Goal: Task Accomplishment & Management: Manage account settings

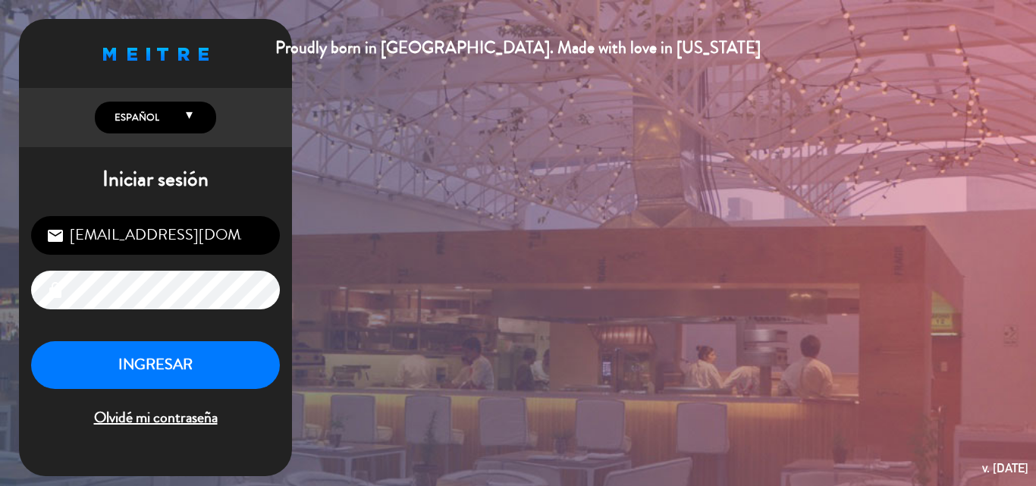
click at [162, 370] on button "INGRESAR" at bounding box center [155, 365] width 249 height 48
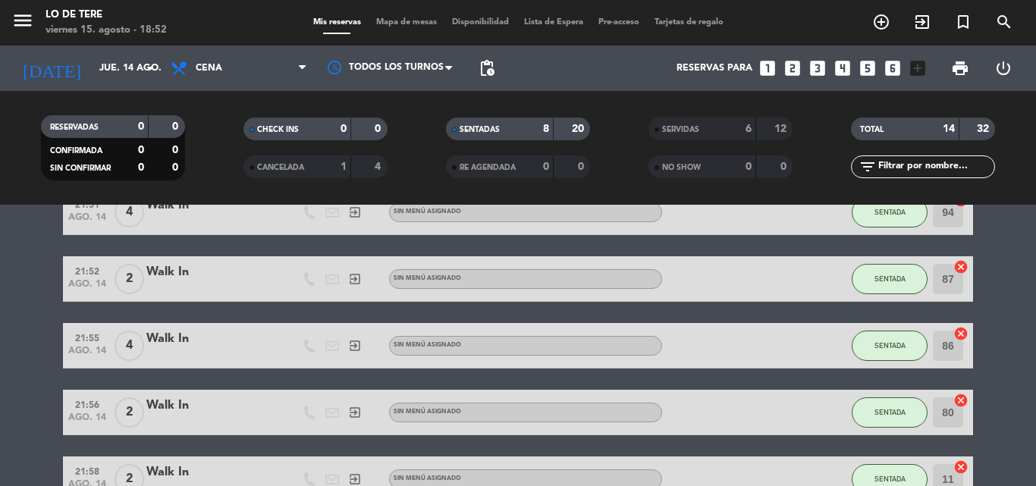
scroll to position [377, 0]
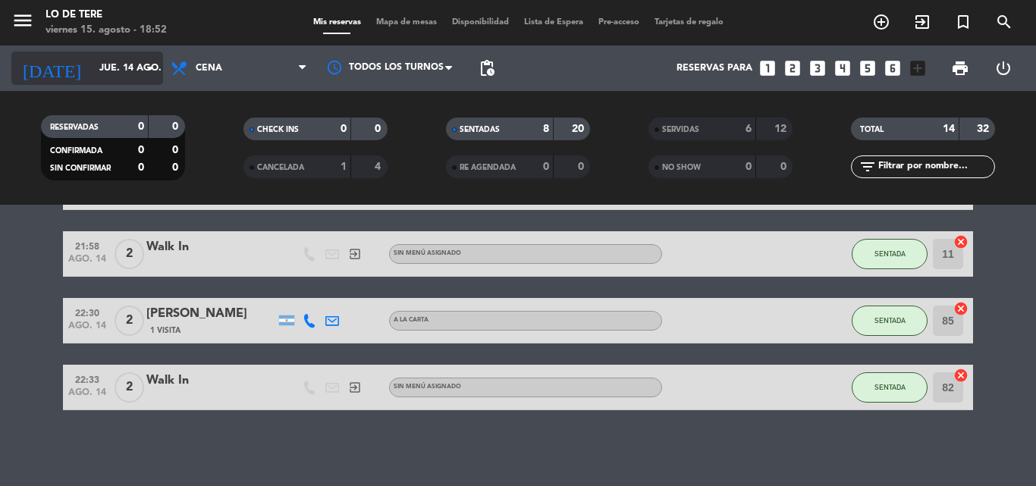
click at [118, 74] on input "jue. 14 ago." at bounding box center [156, 68] width 128 height 26
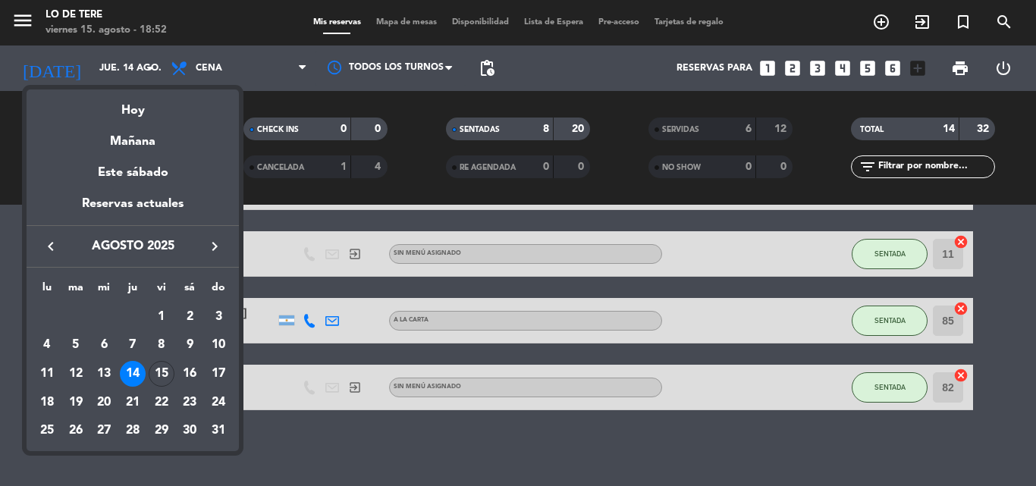
click at [164, 377] on div "15" at bounding box center [162, 374] width 26 height 26
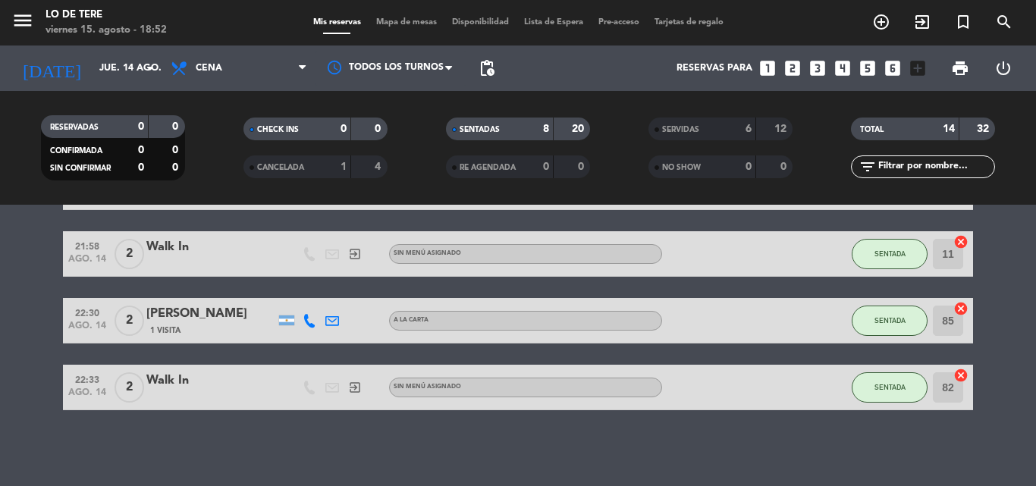
type input "vie. 15 ago."
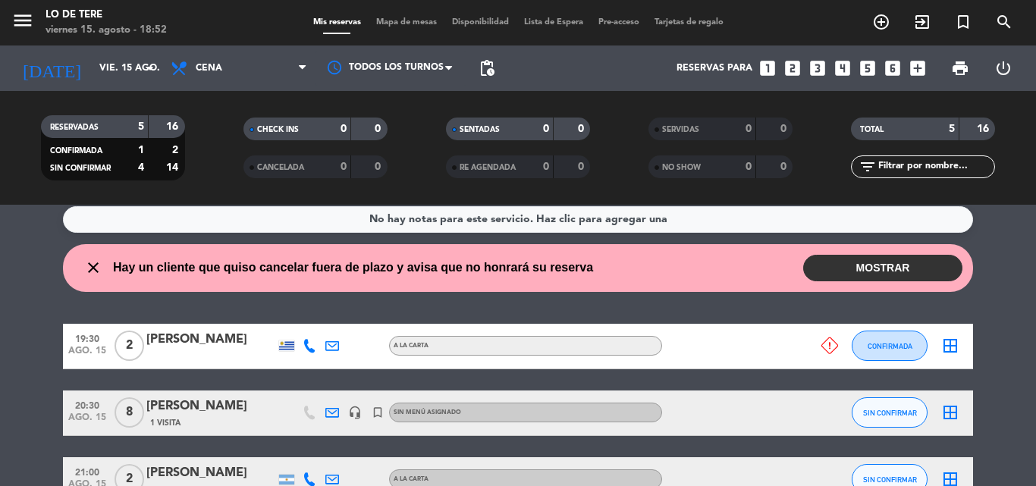
scroll to position [0, 0]
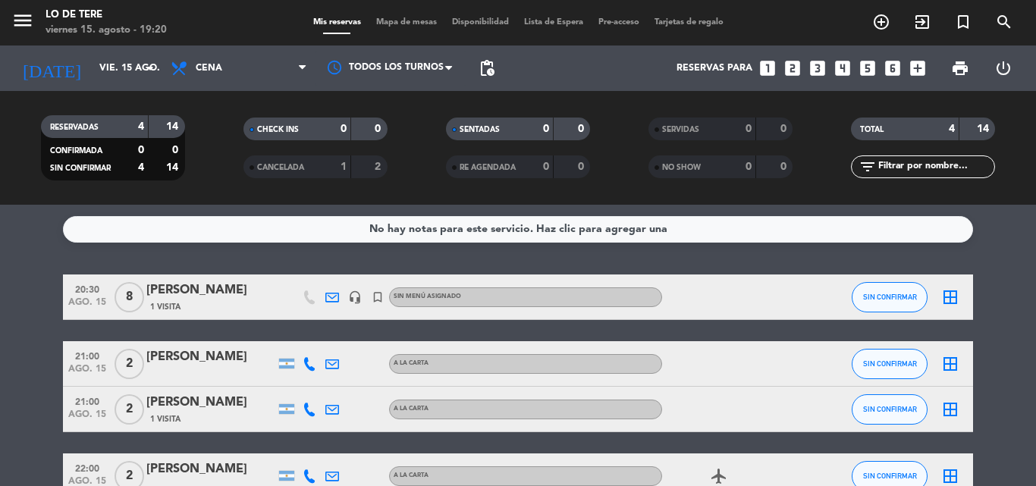
click at [1035, 259] on div "No hay notas para este servicio. Haz clic para agregar una 20:30 [DATE] 8 [PERS…" at bounding box center [518, 345] width 1036 height 281
click at [1035, 233] on div "No hay notas para este servicio. Haz clic para agregar una 20:30 [DATE] 8 [PERS…" at bounding box center [518, 345] width 1036 height 281
click at [1032, 160] on div "RESERVADAS 4 14 CONFIRMADA 0 0 SIN CONFIRMAR 4 14 CHECK INS 0 0 CANCELADA 1 2 S…" at bounding box center [518, 147] width 1036 height 83
click at [884, 25] on icon "add_circle_outline" at bounding box center [881, 22] width 18 height 18
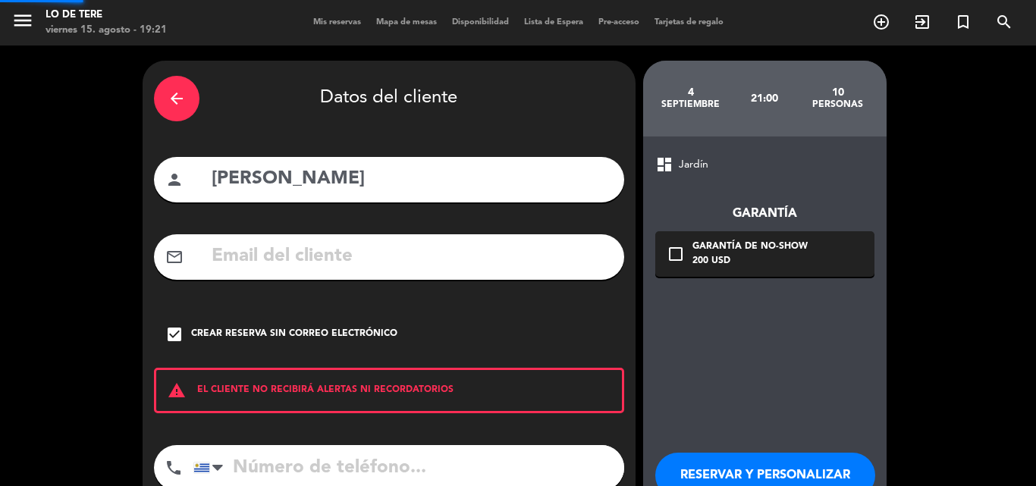
click at [180, 86] on div "arrow_back" at bounding box center [177, 99] width 46 height 46
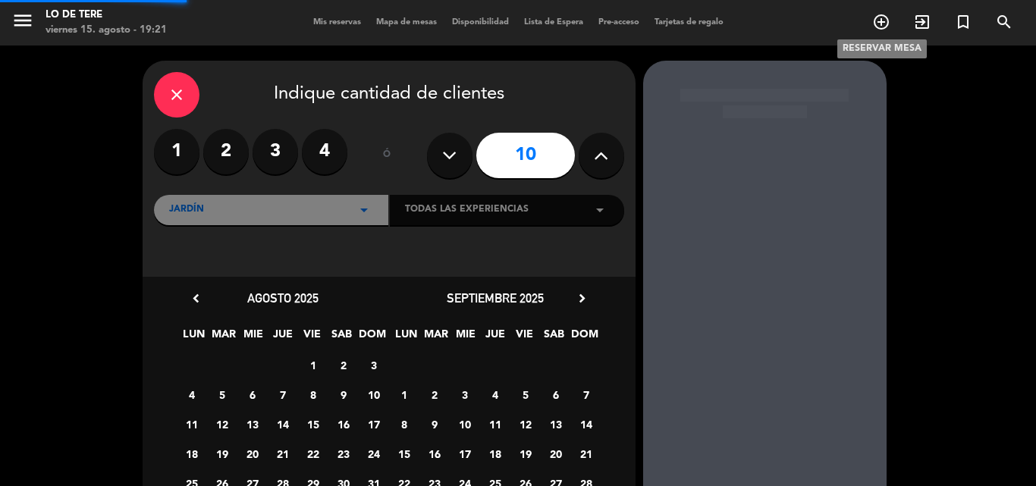
click at [878, 24] on icon "add_circle_outline" at bounding box center [881, 22] width 18 height 18
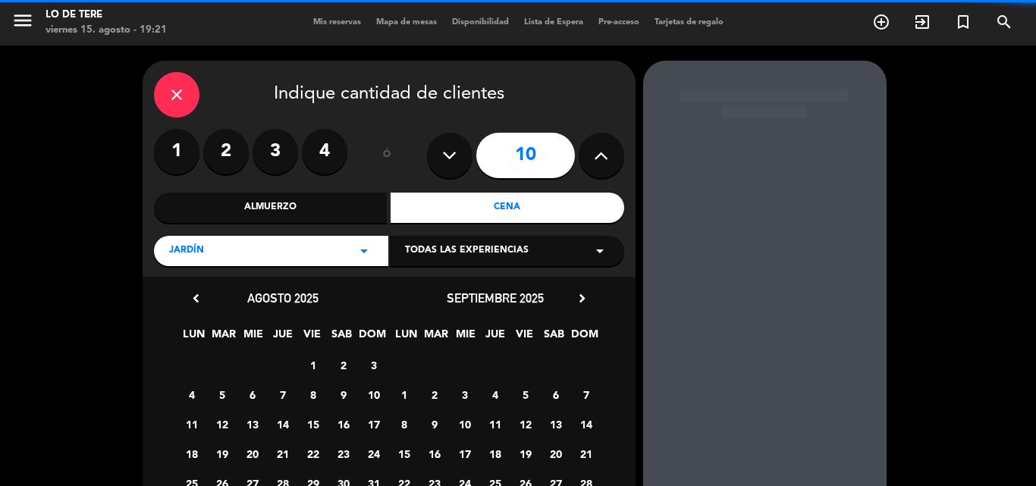
click at [277, 147] on label "3" at bounding box center [276, 152] width 46 height 46
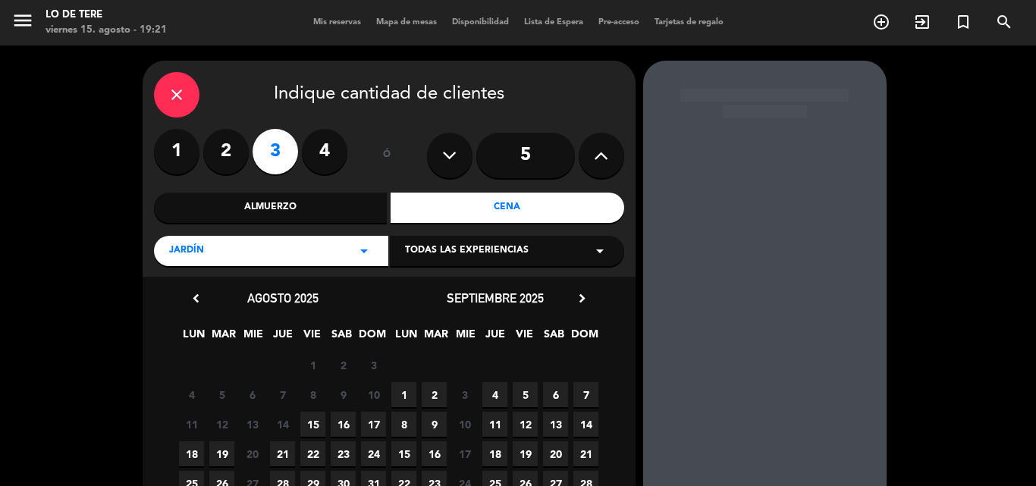
click at [315, 425] on span "15" at bounding box center [312, 424] width 25 height 25
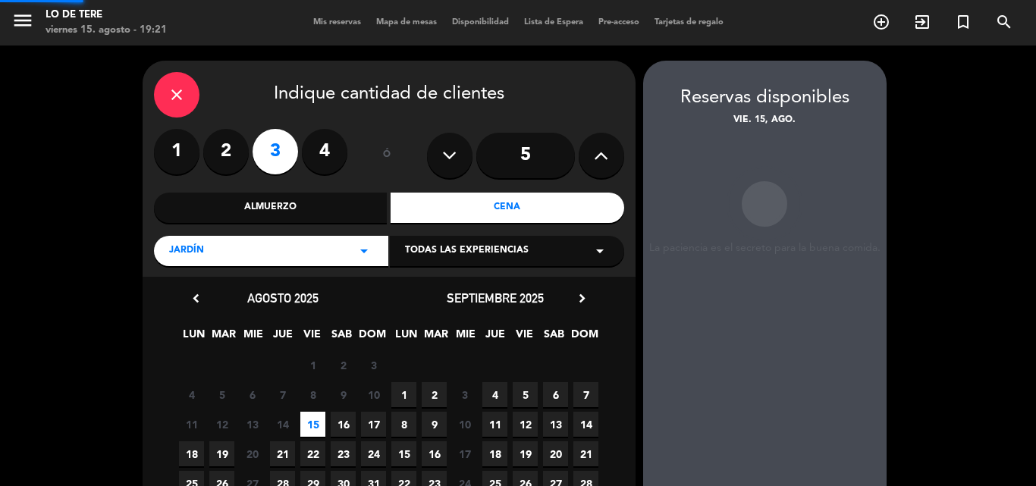
scroll to position [61, 0]
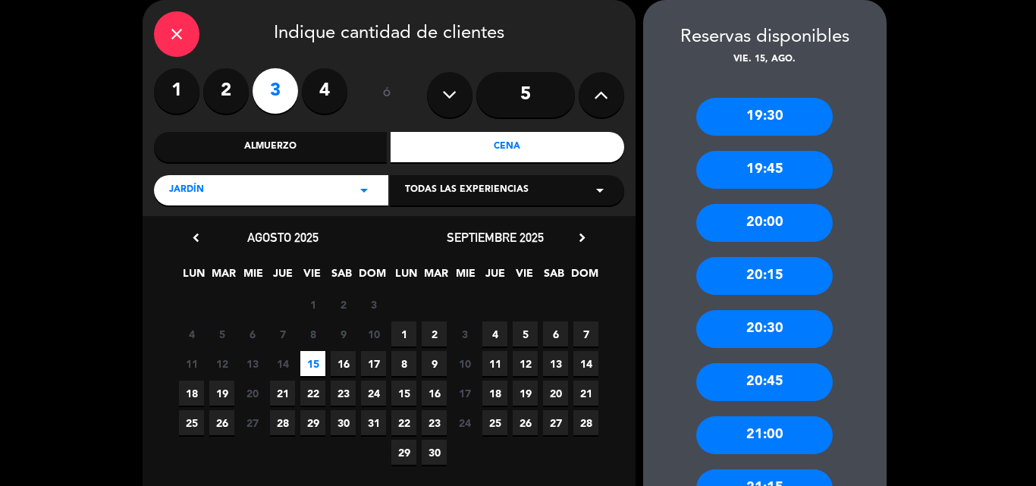
click at [785, 228] on div "20:00" at bounding box center [764, 223] width 137 height 38
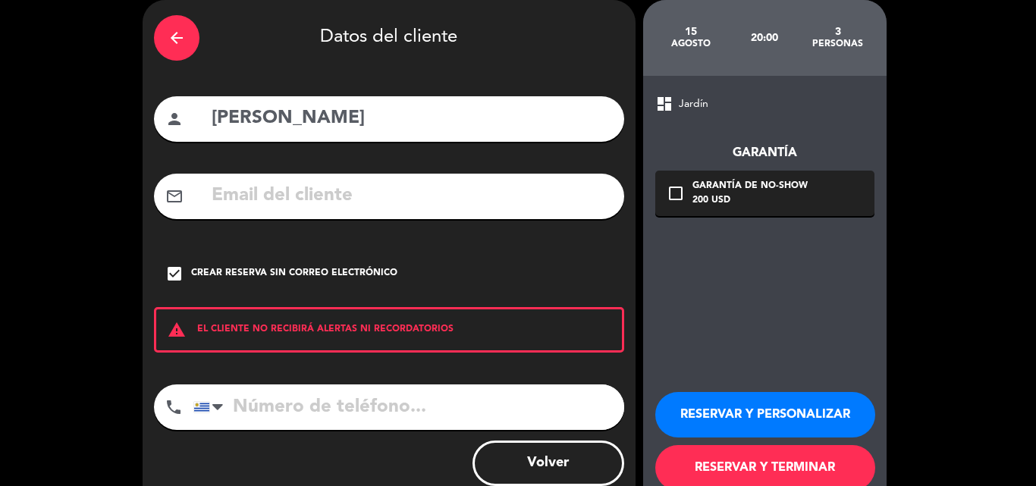
drag, startPoint x: 426, startPoint y: 115, endPoint x: 171, endPoint y: 108, distance: 255.7
click at [171, 108] on div "person [PERSON_NAME]" at bounding box center [389, 119] width 470 height 46
type input "[PERSON_NAME]"
click at [168, 30] on icon "arrow_back" at bounding box center [177, 38] width 18 height 18
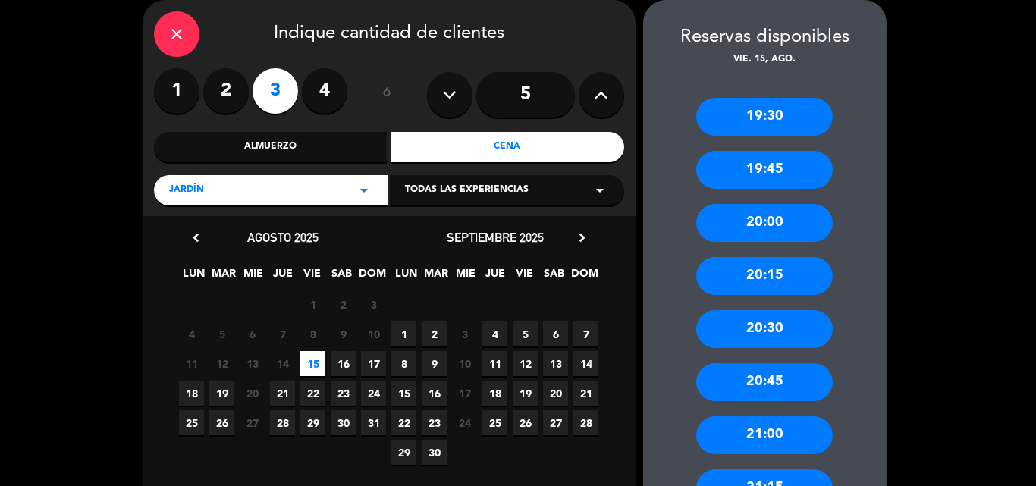
click at [343, 364] on span "16" at bounding box center [343, 363] width 25 height 25
click at [780, 231] on div "20:00" at bounding box center [764, 223] width 137 height 38
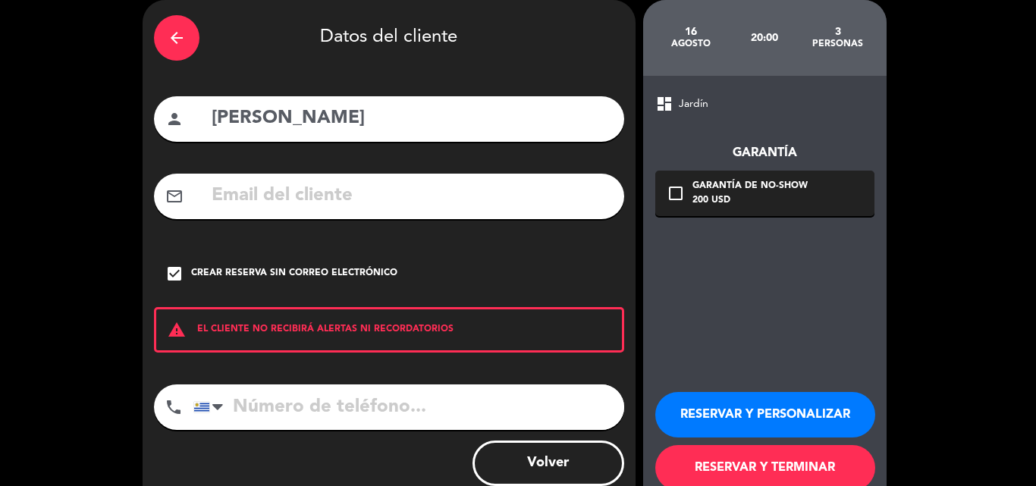
click at [783, 445] on button "RESERVAR Y TERMINAR" at bounding box center [765, 468] width 220 height 46
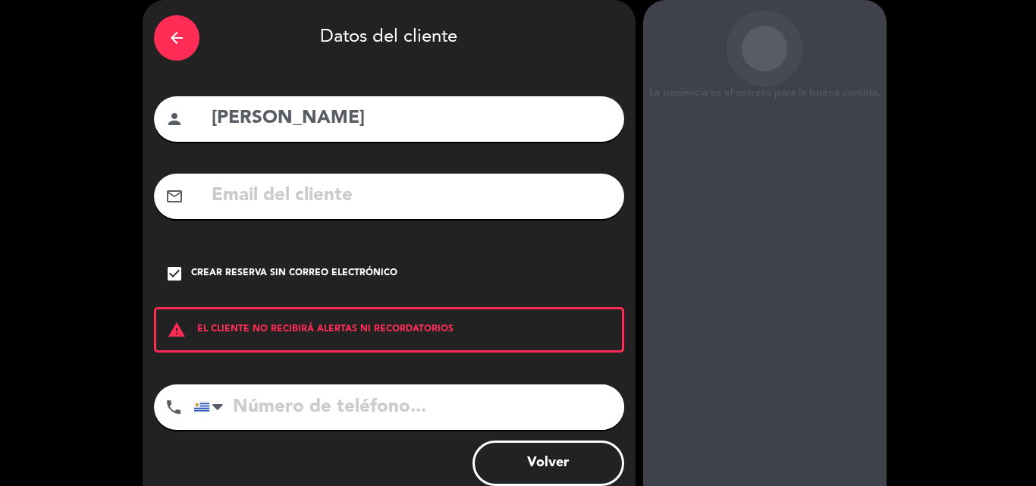
scroll to position [99, 0]
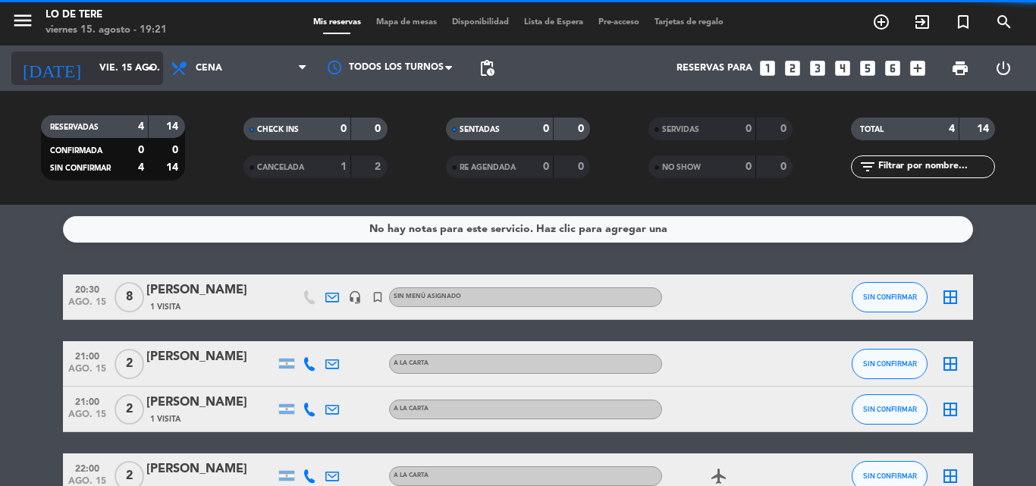
click at [155, 64] on icon "arrow_drop_down" at bounding box center [150, 68] width 18 height 18
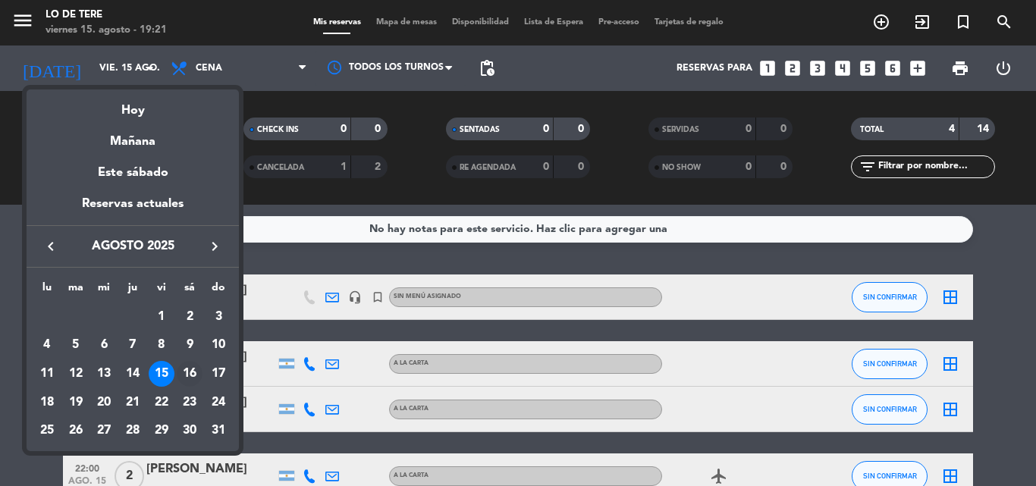
click at [194, 371] on div "16" at bounding box center [190, 374] width 26 height 26
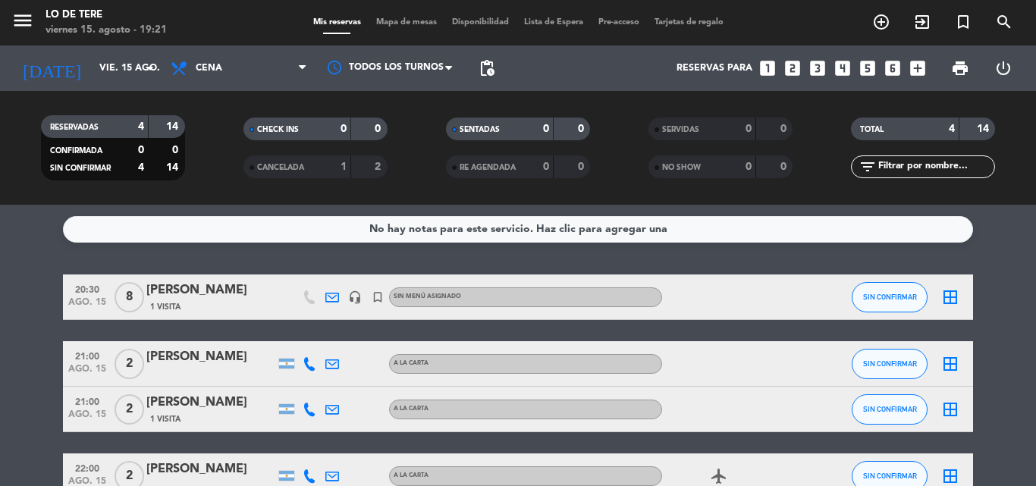
type input "sáb. 16 ago."
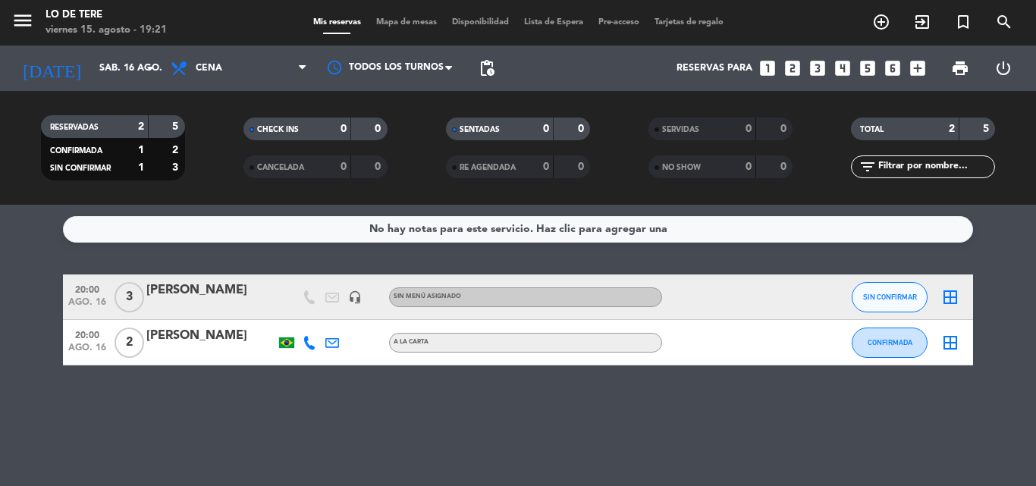
click at [173, 286] on div "[PERSON_NAME]" at bounding box center [210, 291] width 129 height 20
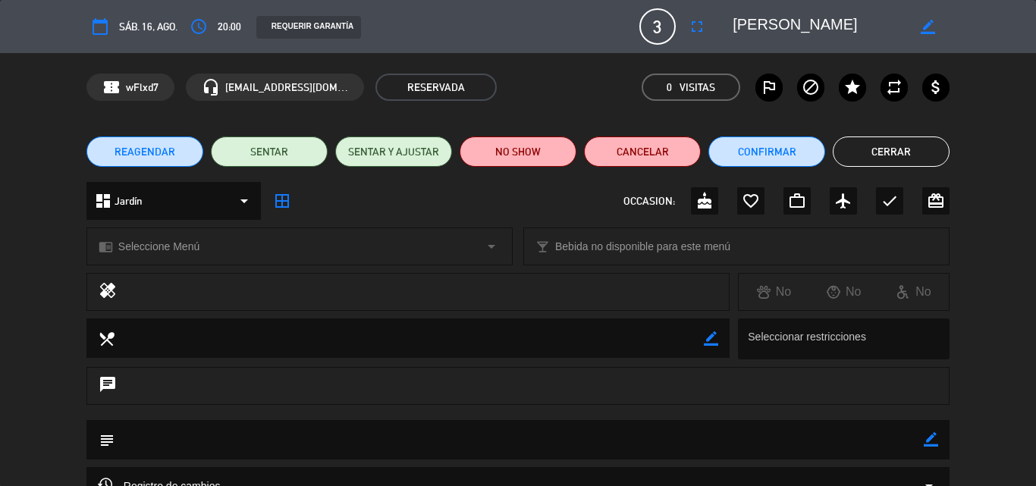
click at [928, 437] on icon "border_color" at bounding box center [931, 439] width 14 height 14
click at [827, 437] on textarea at bounding box center [519, 439] width 809 height 39
type textarea "Mesa contra la ventana"
click at [934, 447] on div at bounding box center [931, 439] width 14 height 39
click at [931, 441] on icon at bounding box center [931, 439] width 14 height 14
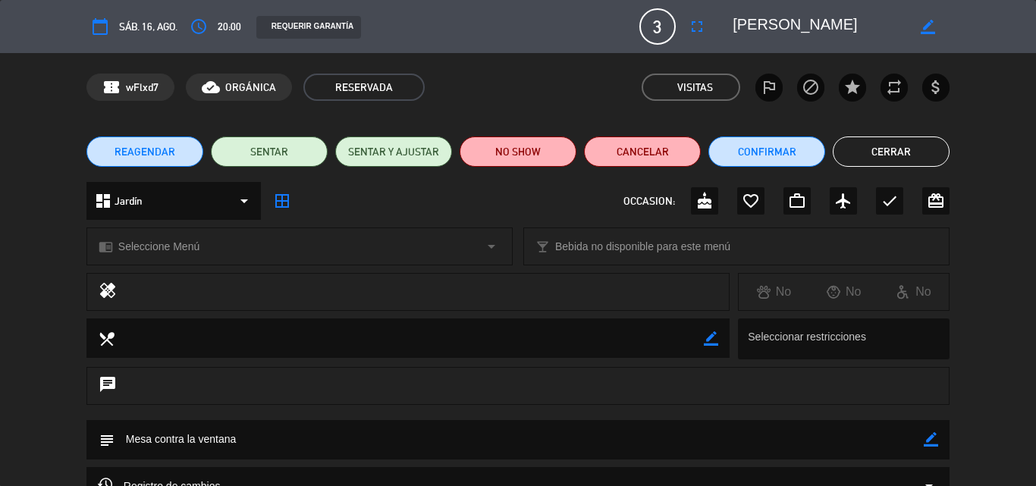
click at [882, 154] on button "Cerrar" at bounding box center [891, 152] width 117 height 30
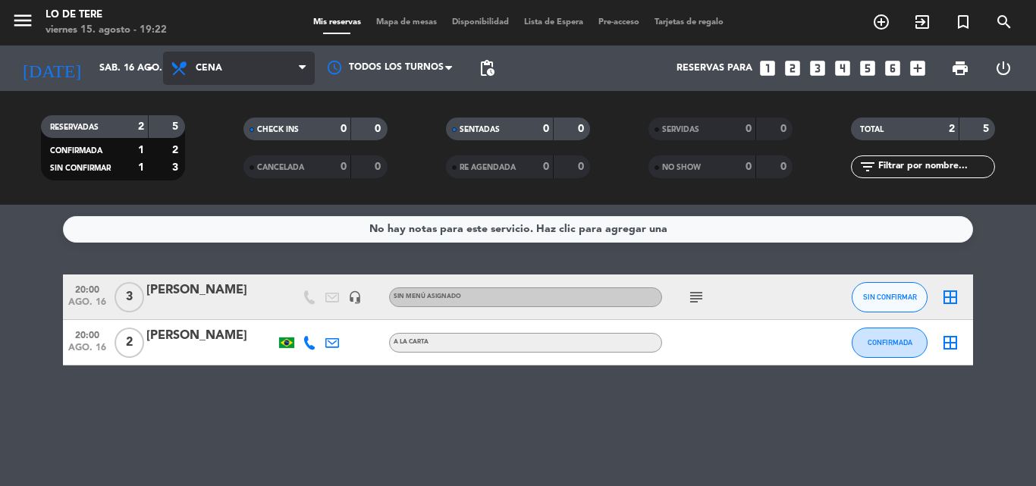
click at [217, 71] on span "Cena" at bounding box center [209, 68] width 27 height 11
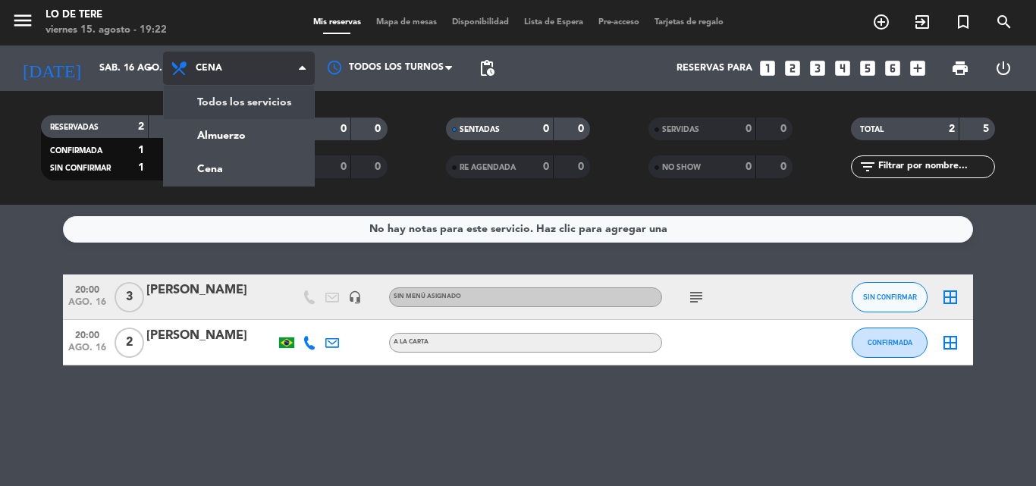
click at [220, 98] on div "menu Lo de [PERSON_NAME][DATE] 15. agosto - 19:22 Mis reservas Mapa de mesas Di…" at bounding box center [518, 102] width 1036 height 205
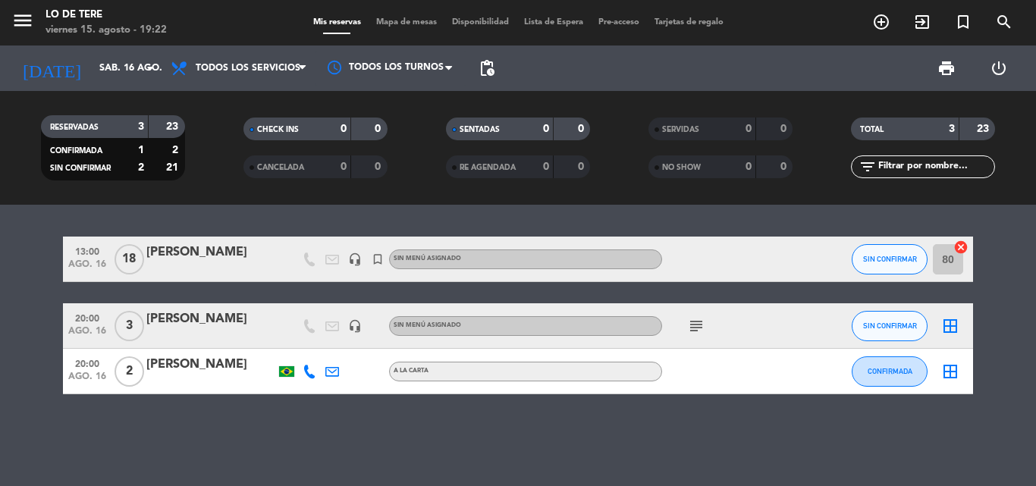
click at [196, 248] on div "[PERSON_NAME]" at bounding box center [210, 253] width 129 height 20
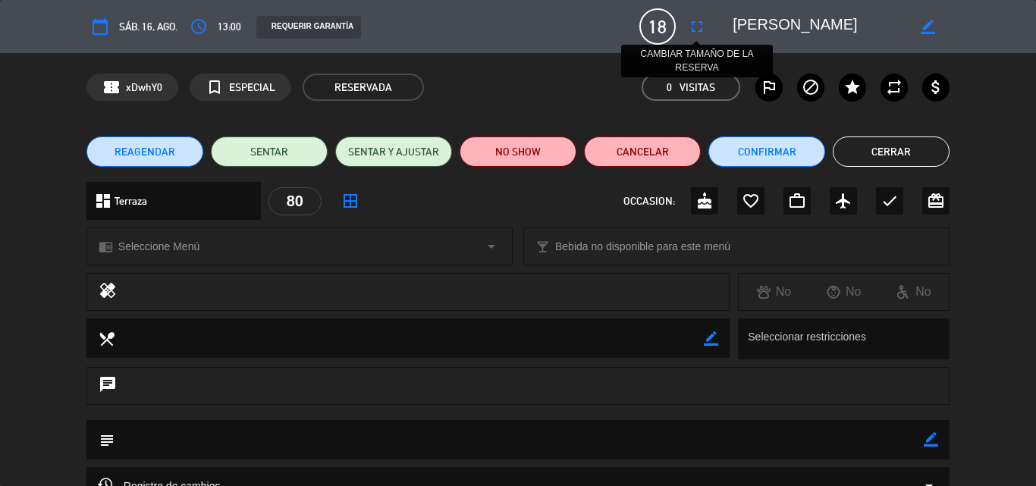
click at [695, 25] on icon "fullscreen" at bounding box center [697, 26] width 18 height 18
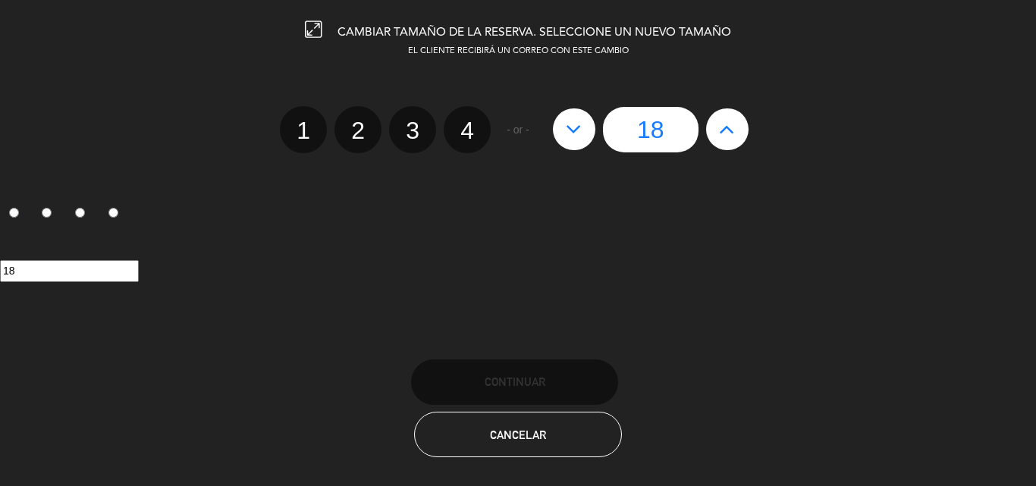
click at [577, 134] on icon at bounding box center [574, 129] width 16 height 24
type input "17"
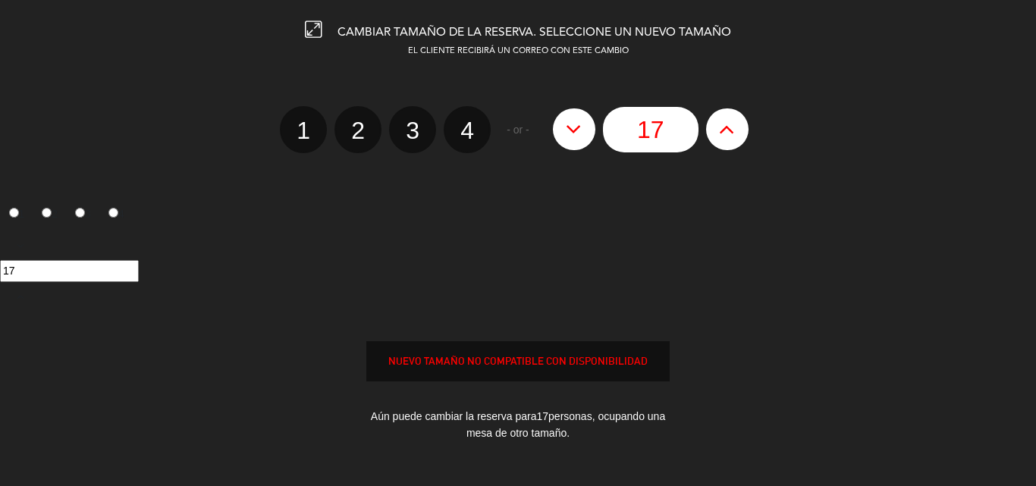
click at [577, 134] on icon at bounding box center [574, 129] width 16 height 24
type input "16"
click at [576, 134] on icon at bounding box center [574, 129] width 16 height 24
type input "15"
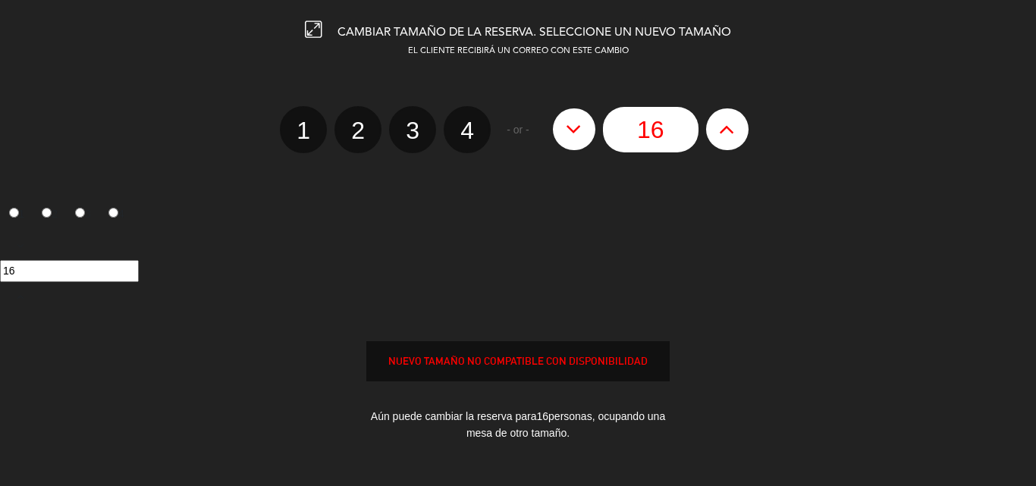
type input "15"
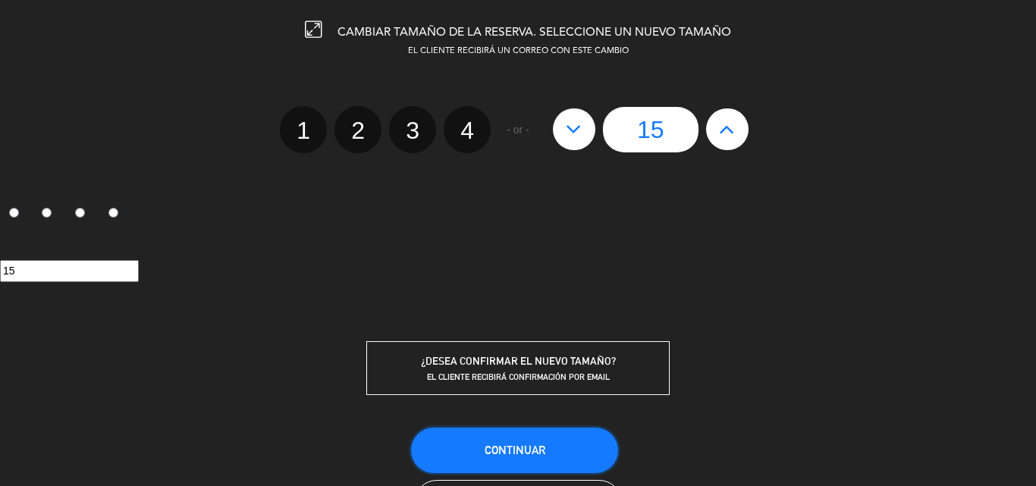
click at [521, 447] on span "Continuar" at bounding box center [515, 450] width 61 height 13
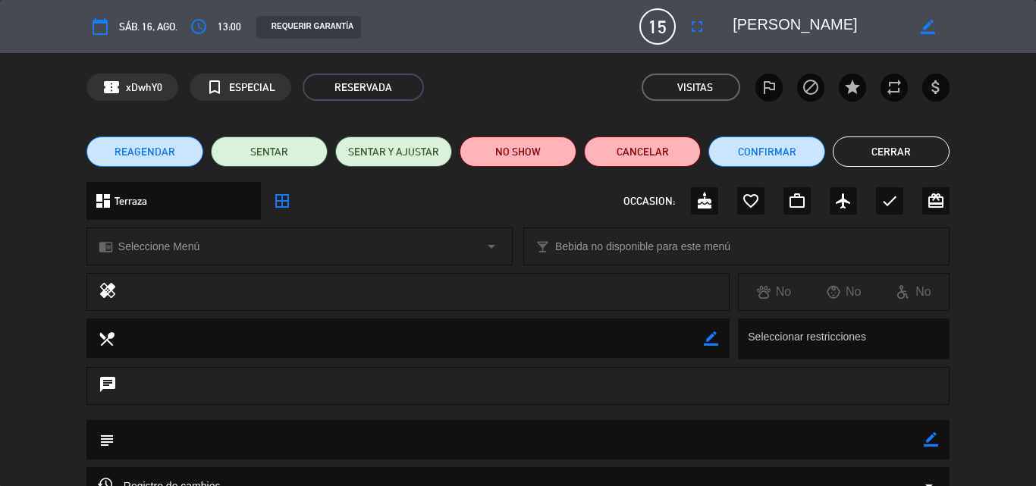
click at [854, 152] on button "Cerrar" at bounding box center [891, 152] width 117 height 30
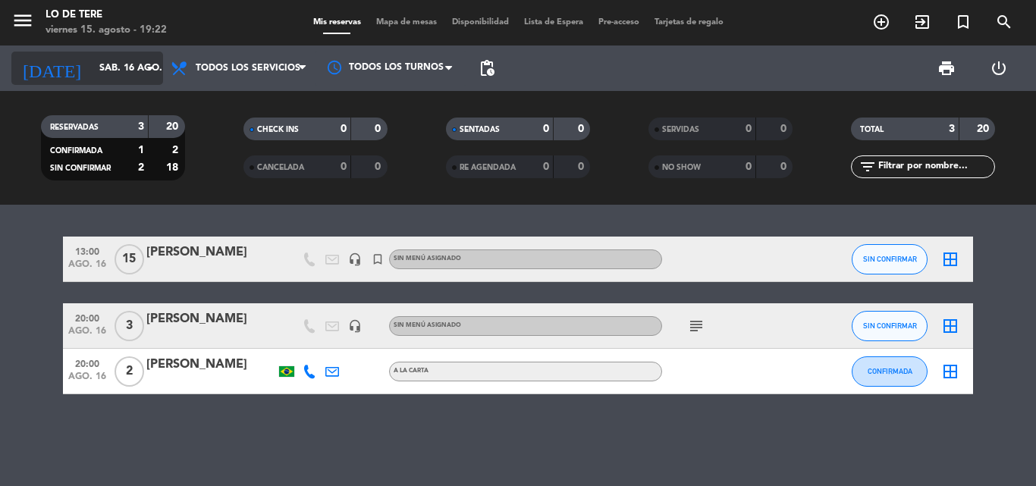
click at [148, 56] on input "sáb. 16 ago." at bounding box center [156, 68] width 128 height 26
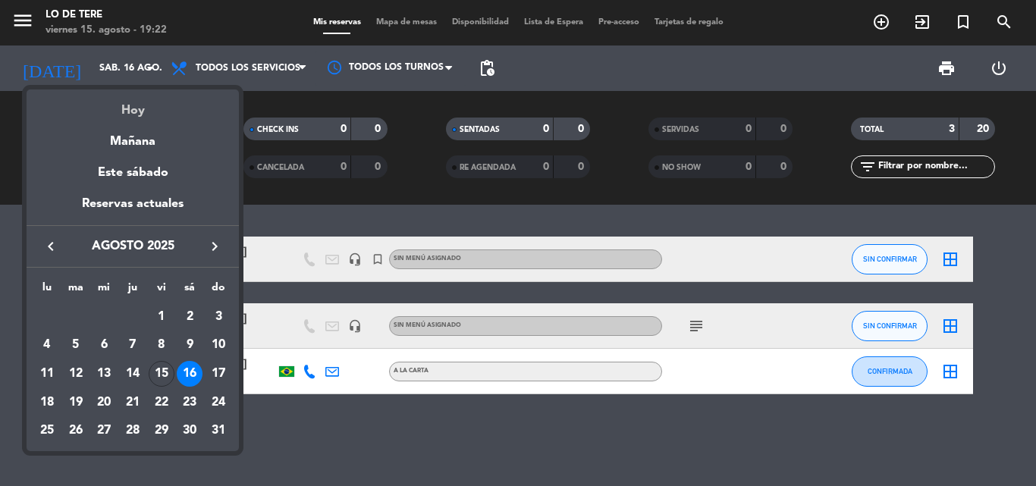
click at [137, 103] on div "Hoy" at bounding box center [133, 104] width 212 height 31
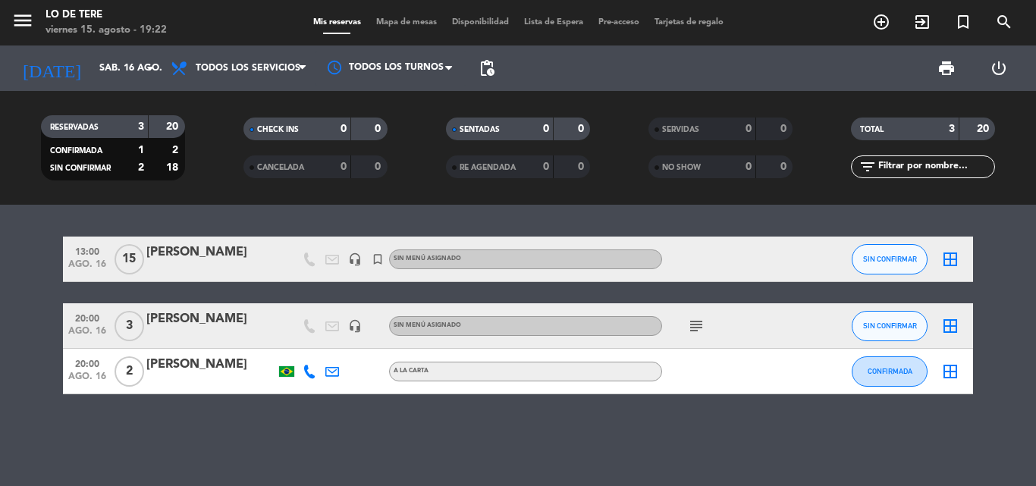
type input "vie. 15 ago."
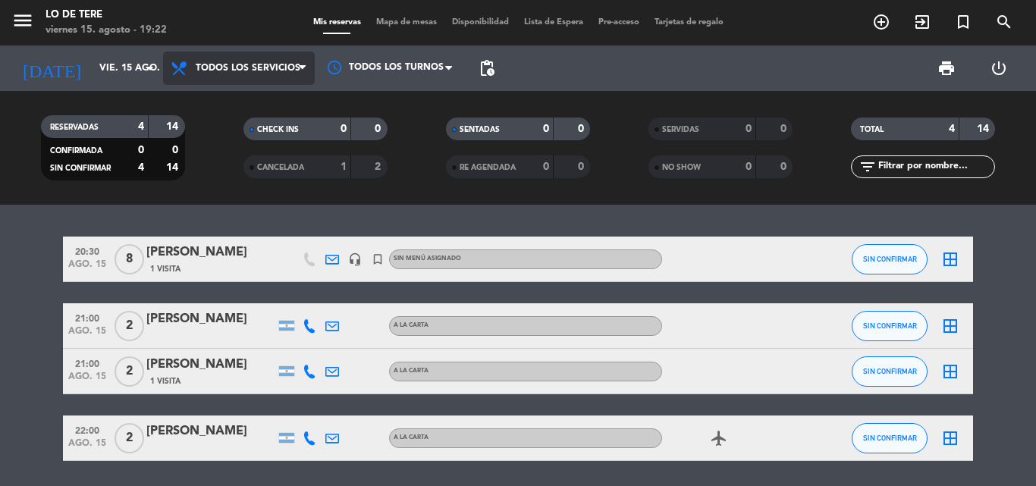
click at [272, 56] on span "Todos los servicios" at bounding box center [239, 68] width 152 height 33
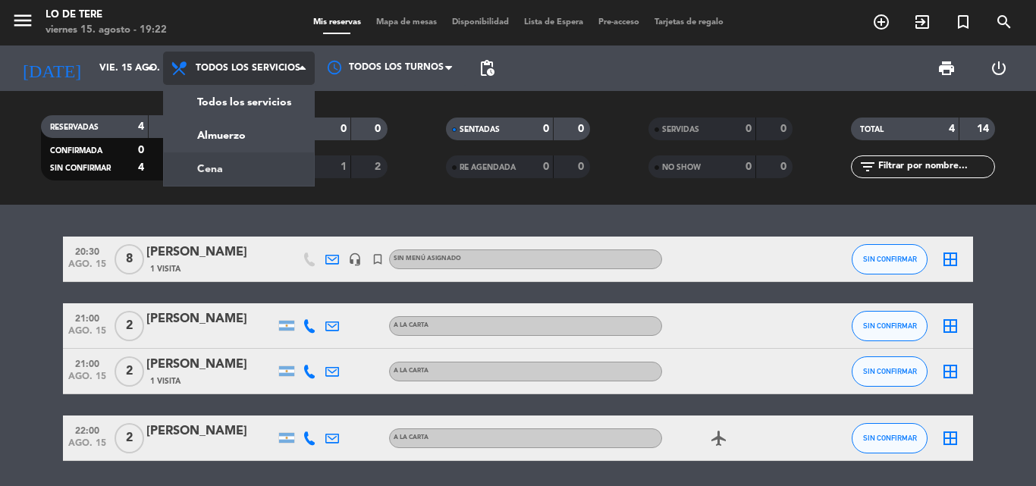
click at [236, 159] on div "menu Lo de [PERSON_NAME][DATE] 15. agosto - 19:22 Mis reservas Mapa de mesas Di…" at bounding box center [518, 102] width 1036 height 205
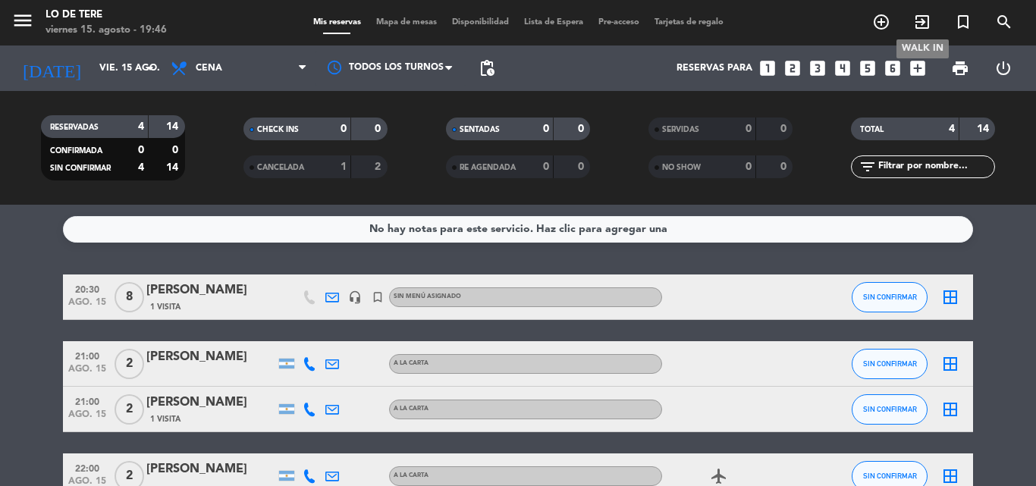
click at [921, 17] on icon "exit_to_app" at bounding box center [922, 22] width 18 height 18
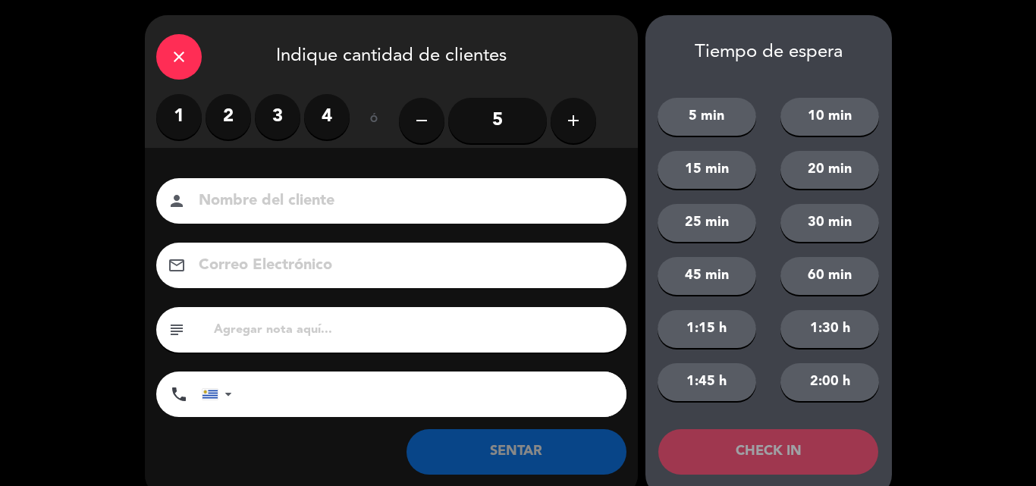
click at [323, 114] on label "4" at bounding box center [327, 117] width 46 height 46
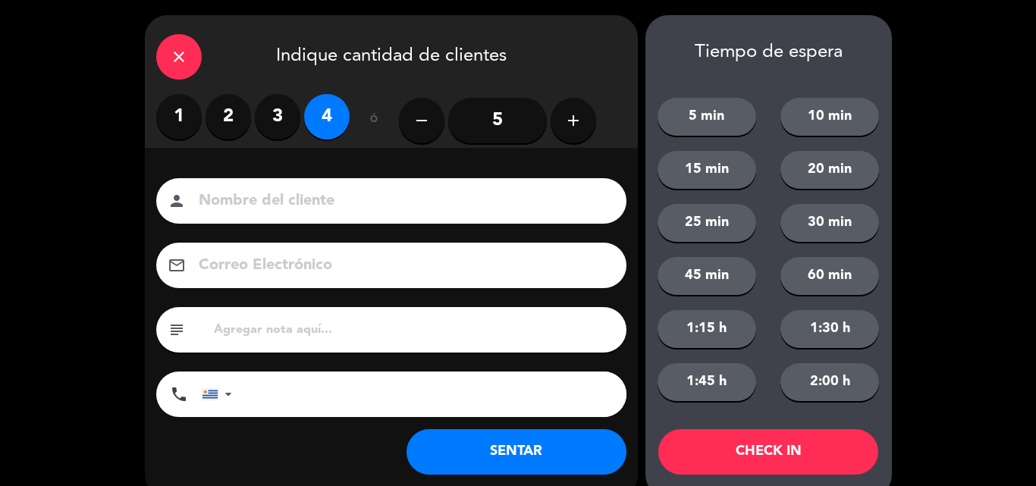
click at [523, 455] on button "SENTAR" at bounding box center [517, 452] width 220 height 46
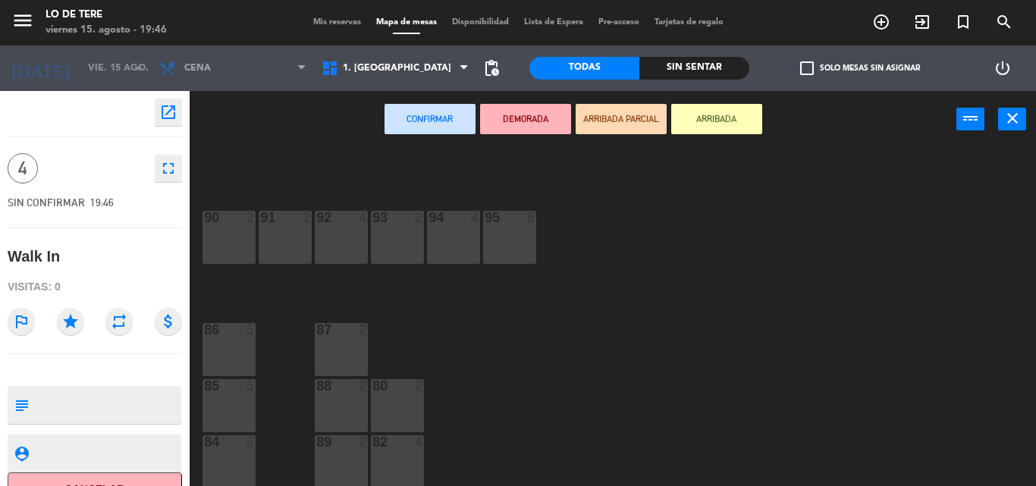
scroll to position [22, 0]
click at [219, 331] on div at bounding box center [228, 328] width 25 height 14
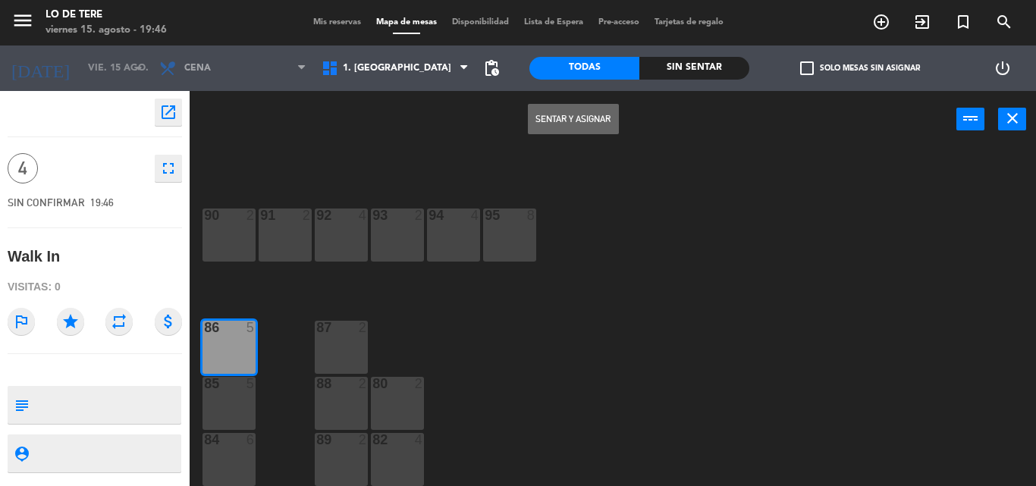
click at [561, 119] on button "Sentar y Asignar" at bounding box center [573, 119] width 91 height 30
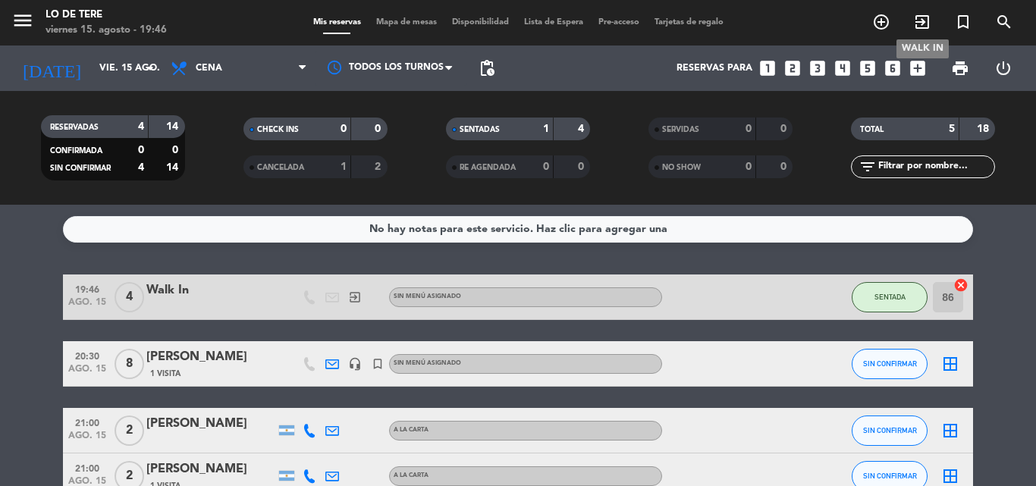
click at [922, 20] on icon "exit_to_app" at bounding box center [922, 22] width 18 height 18
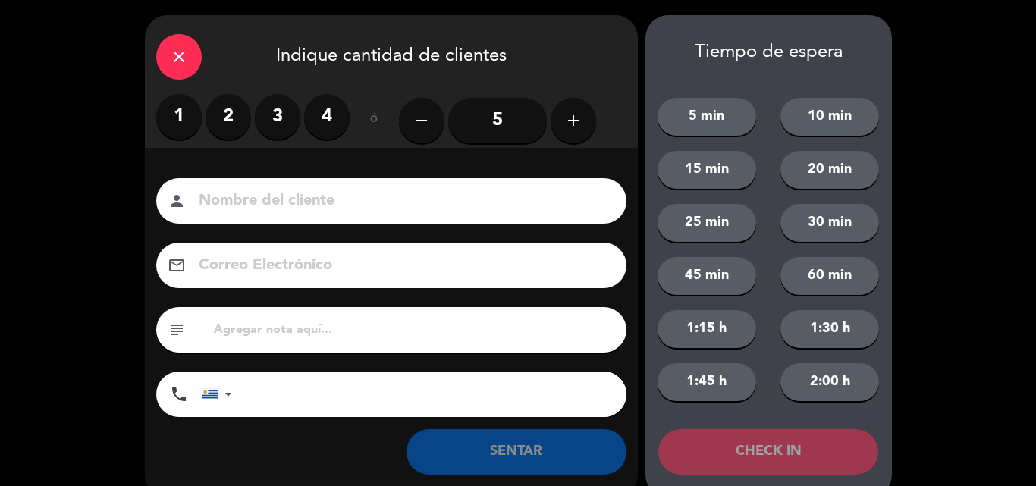
click at [177, 121] on label "1" at bounding box center [179, 117] width 46 height 46
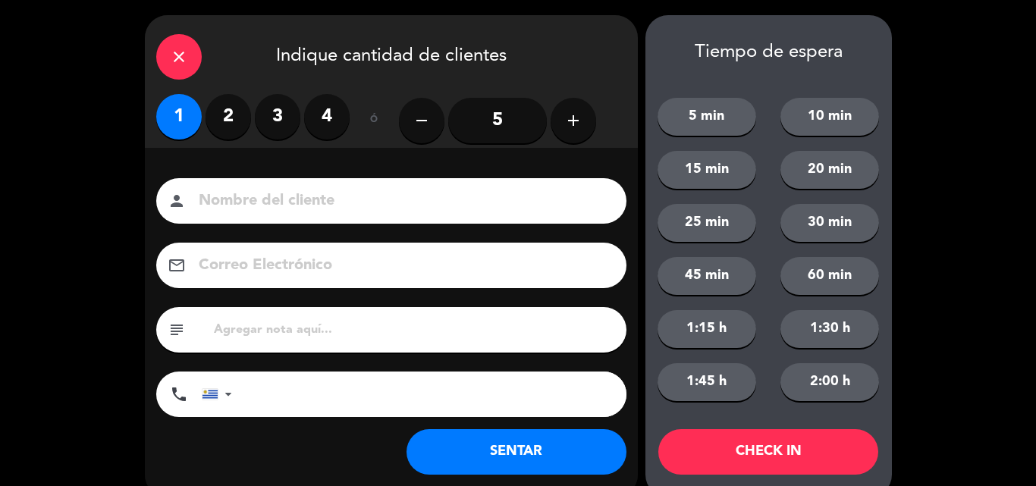
click at [499, 454] on button "SENTAR" at bounding box center [517, 452] width 220 height 46
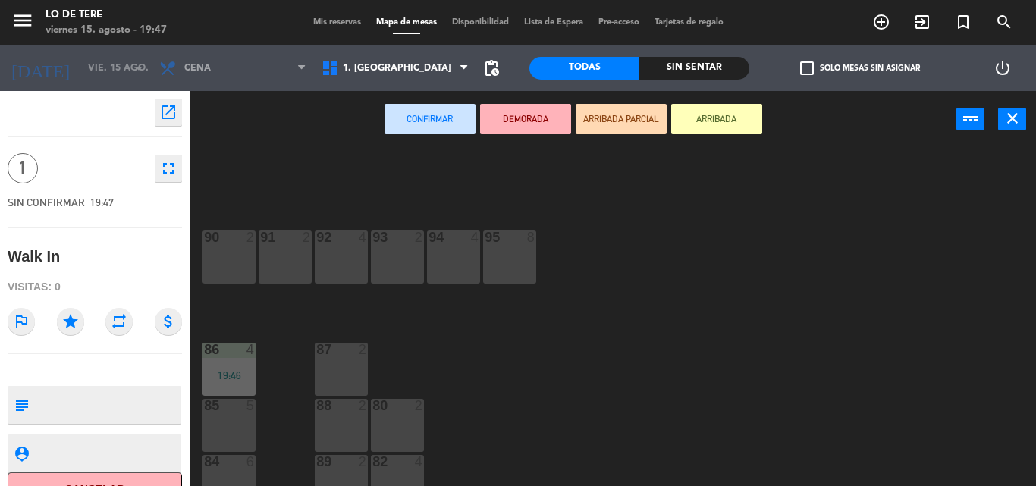
click at [293, 262] on div "91 2" at bounding box center [285, 257] width 53 height 53
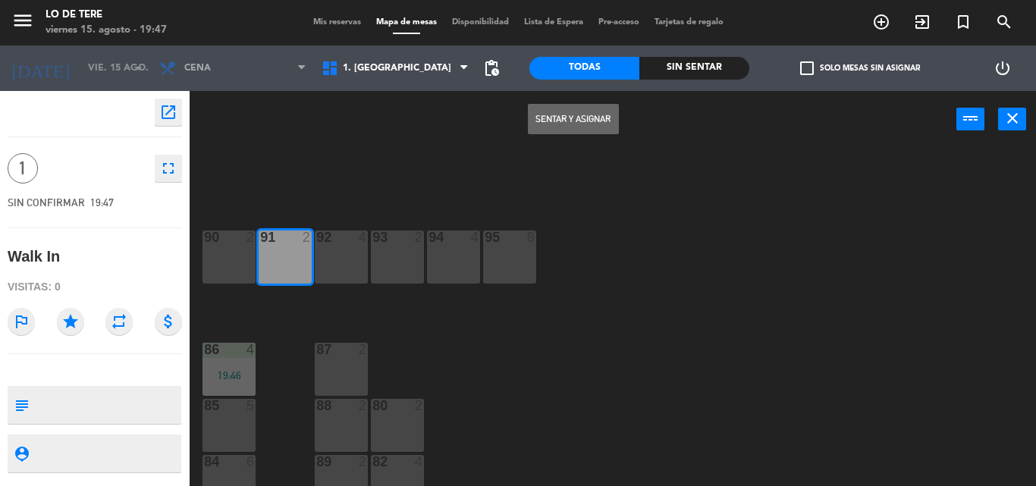
click at [570, 116] on button "Sentar y Asignar" at bounding box center [573, 119] width 91 height 30
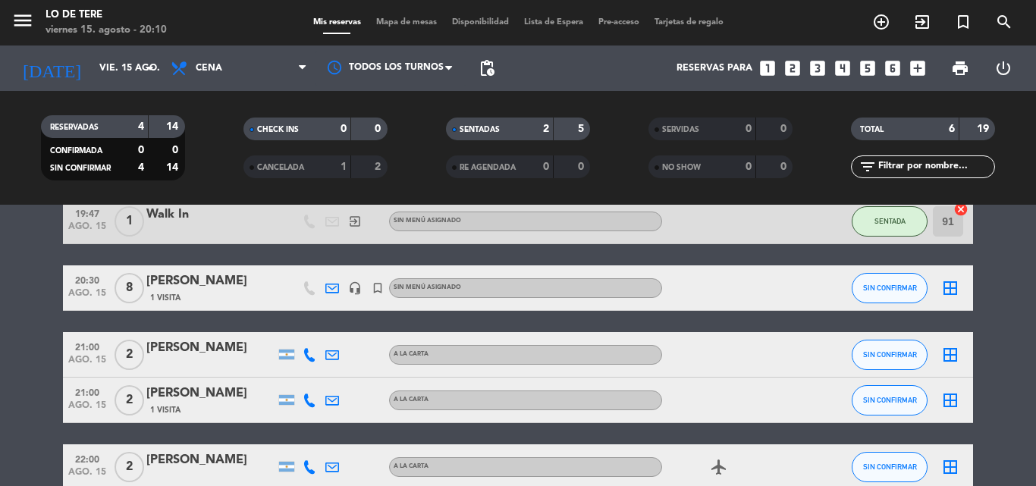
scroll to position [152, 0]
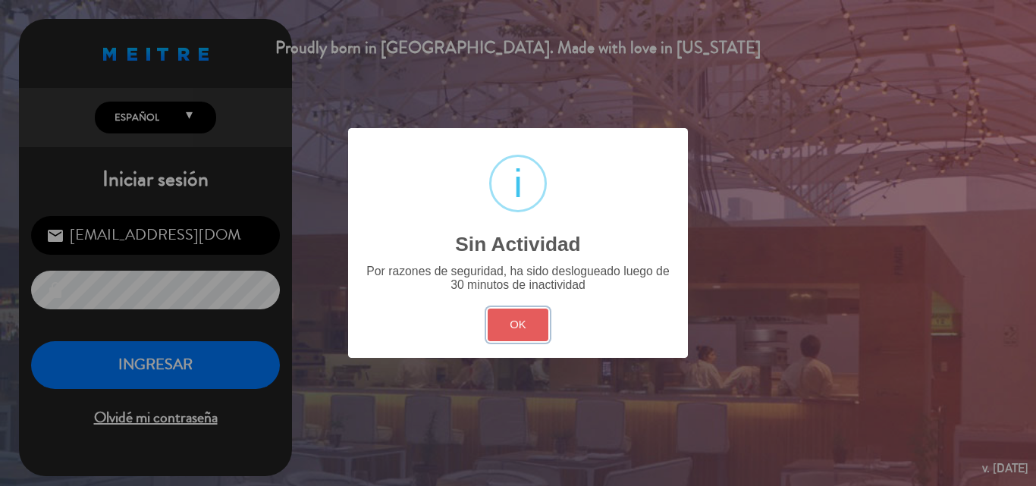
click at [525, 326] on button "OK" at bounding box center [518, 325] width 61 height 33
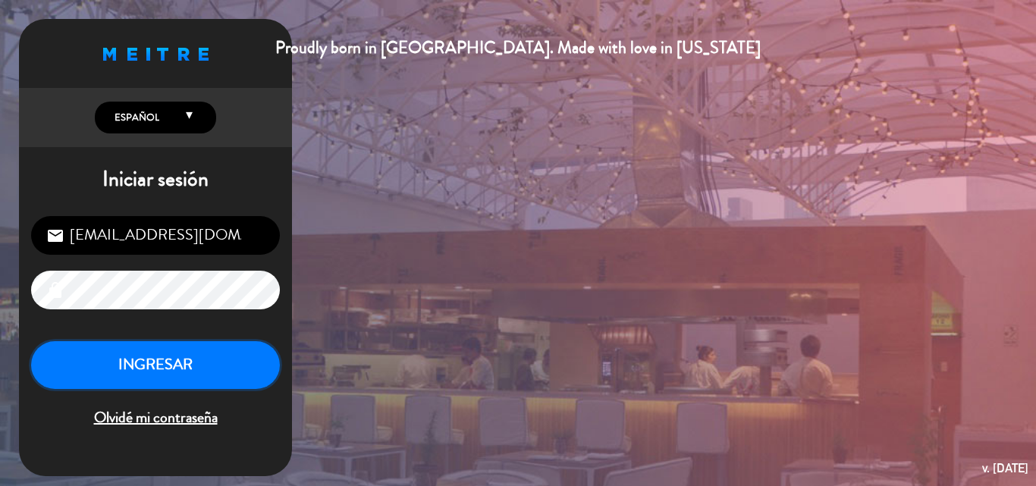
click at [199, 370] on button "INGRESAR" at bounding box center [155, 365] width 249 height 48
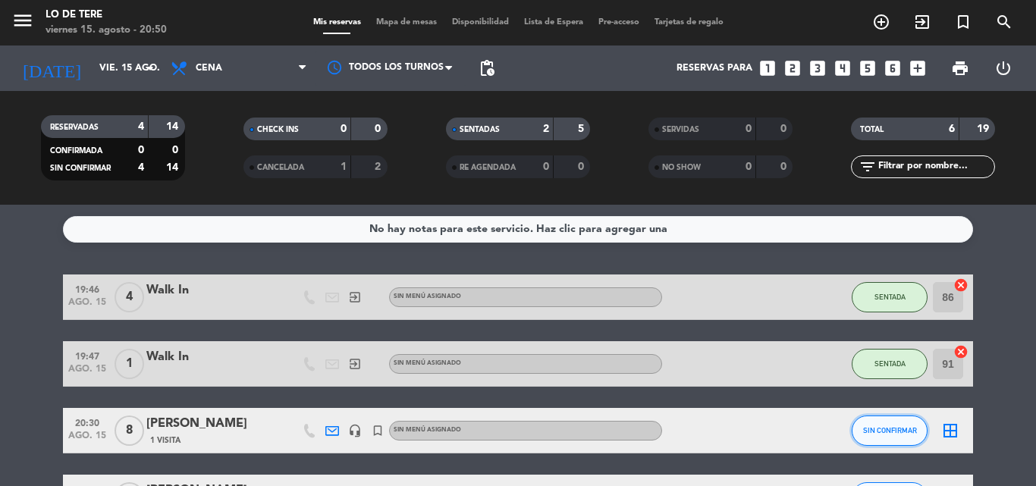
click at [884, 427] on span "SIN CONFIRMAR" at bounding box center [890, 430] width 54 height 8
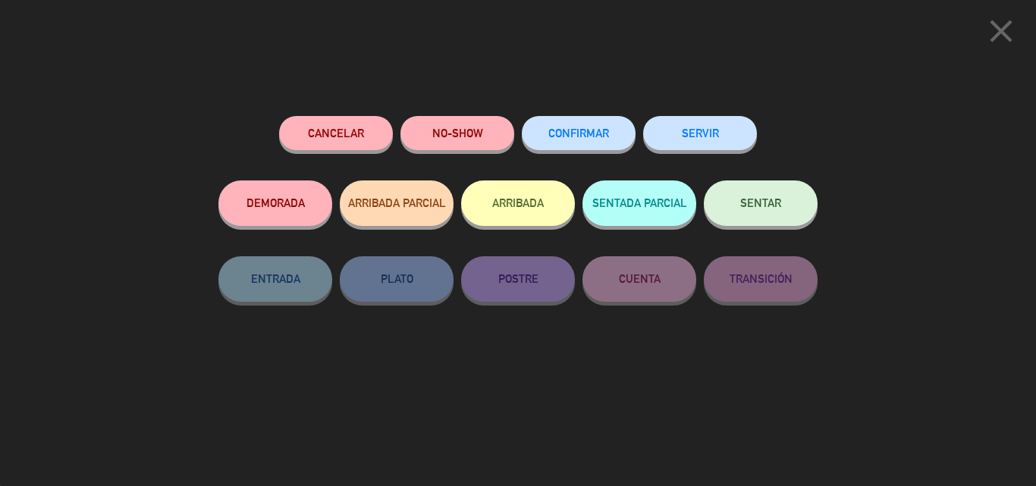
click at [745, 204] on span "SENTAR" at bounding box center [760, 202] width 41 height 13
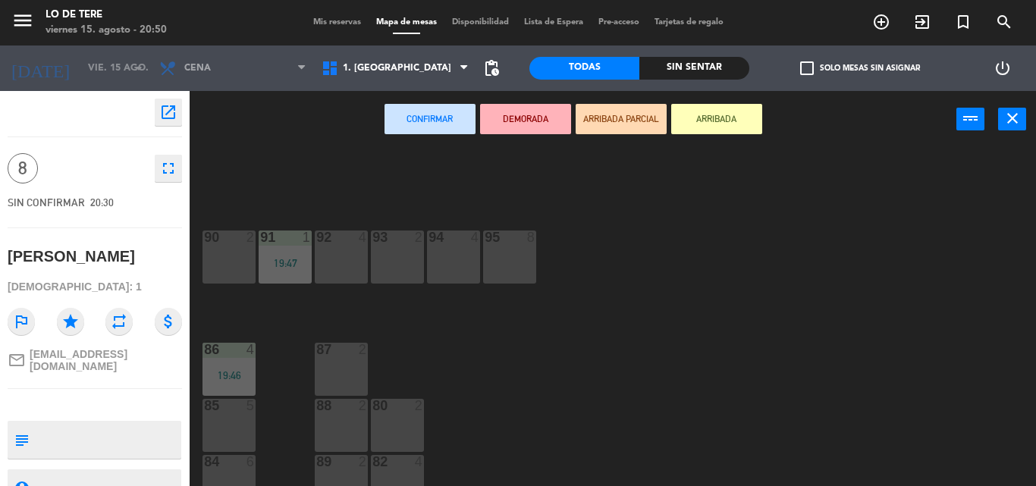
click at [227, 419] on div "85 5" at bounding box center [229, 425] width 53 height 53
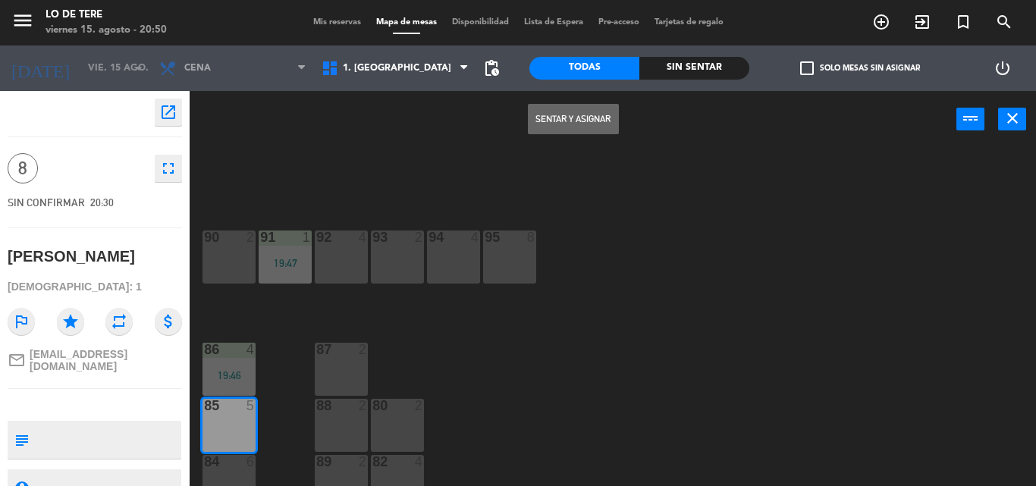
click at [572, 121] on button "Sentar y Asignar" at bounding box center [573, 119] width 91 height 30
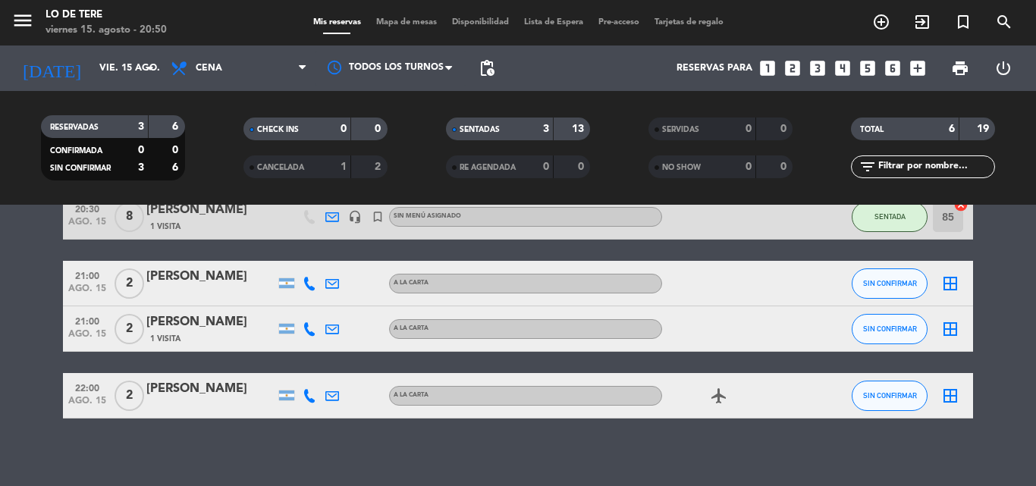
scroll to position [222, 0]
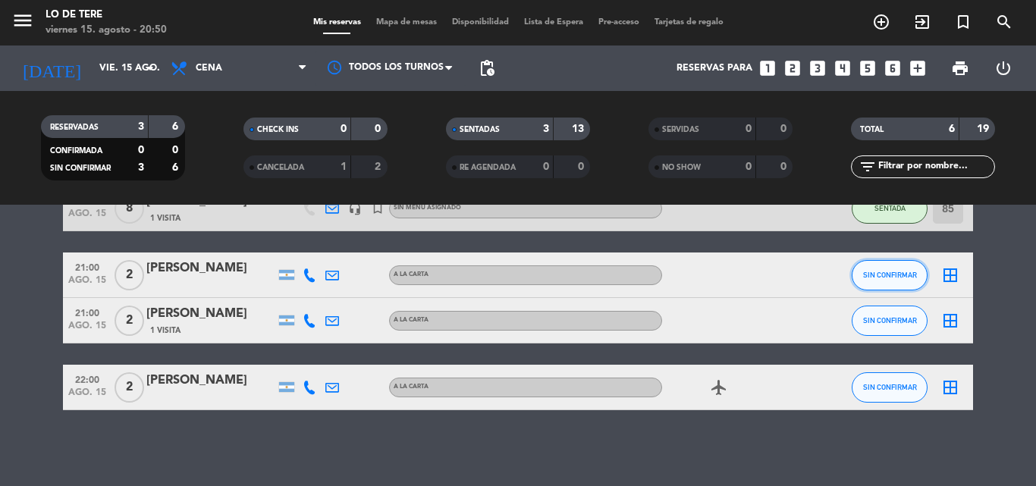
click at [878, 277] on span "SIN CONFIRMAR" at bounding box center [890, 275] width 54 height 8
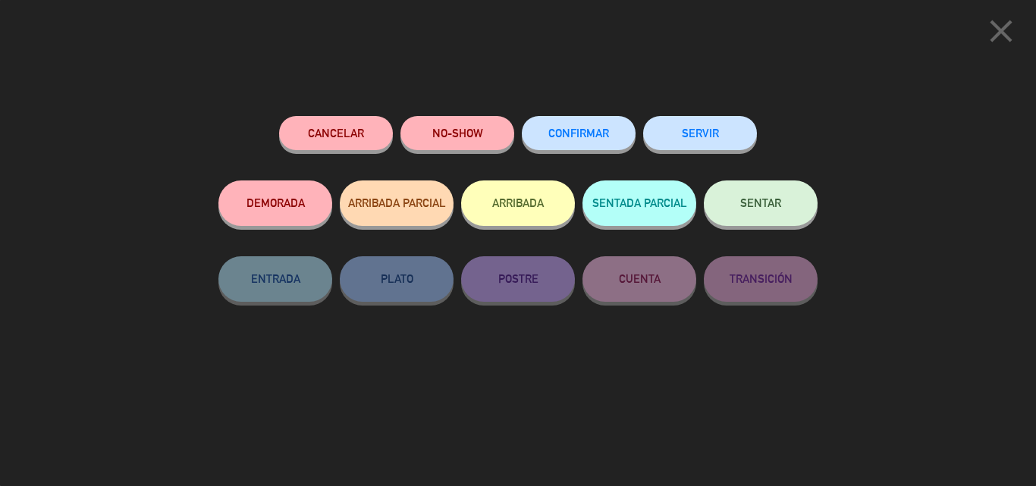
click at [745, 206] on span "SENTAR" at bounding box center [760, 202] width 41 height 13
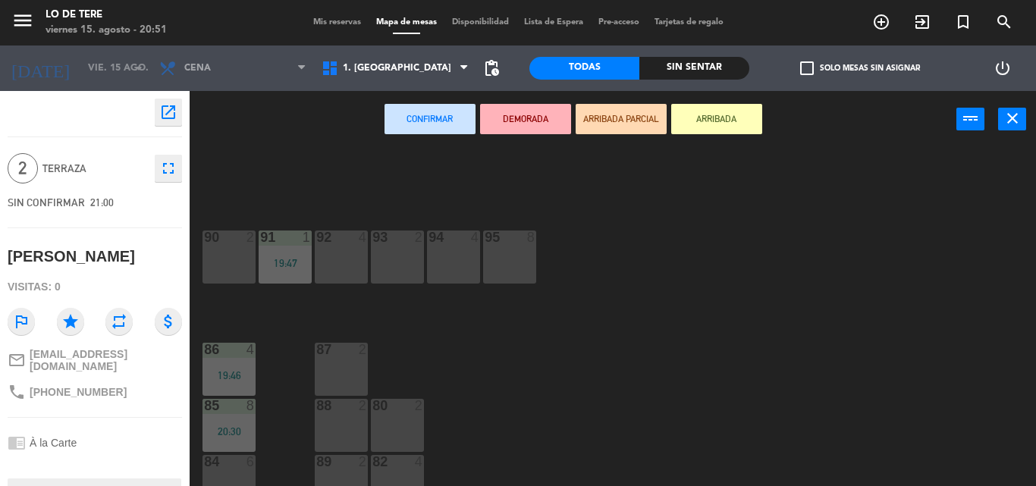
click at [350, 356] on div at bounding box center [340, 350] width 25 height 14
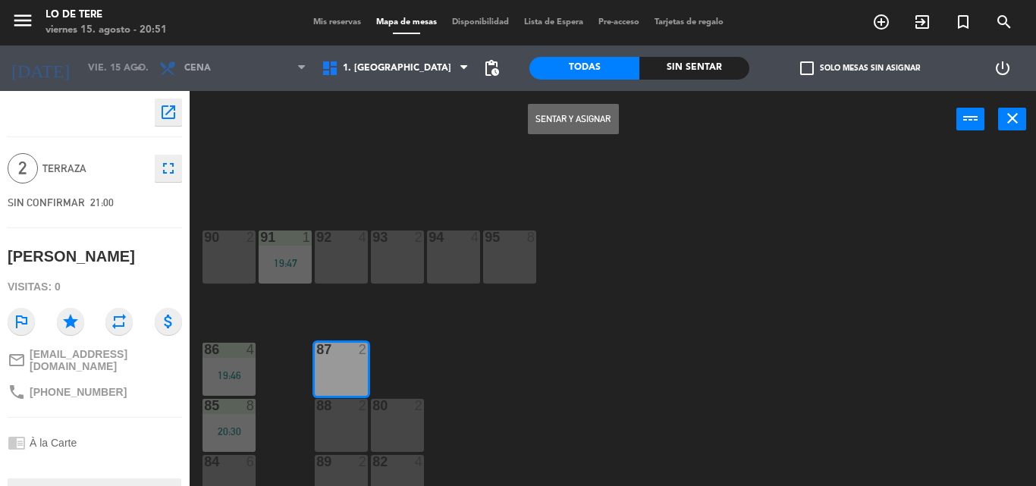
click at [561, 115] on button "Sentar y Asignar" at bounding box center [573, 119] width 91 height 30
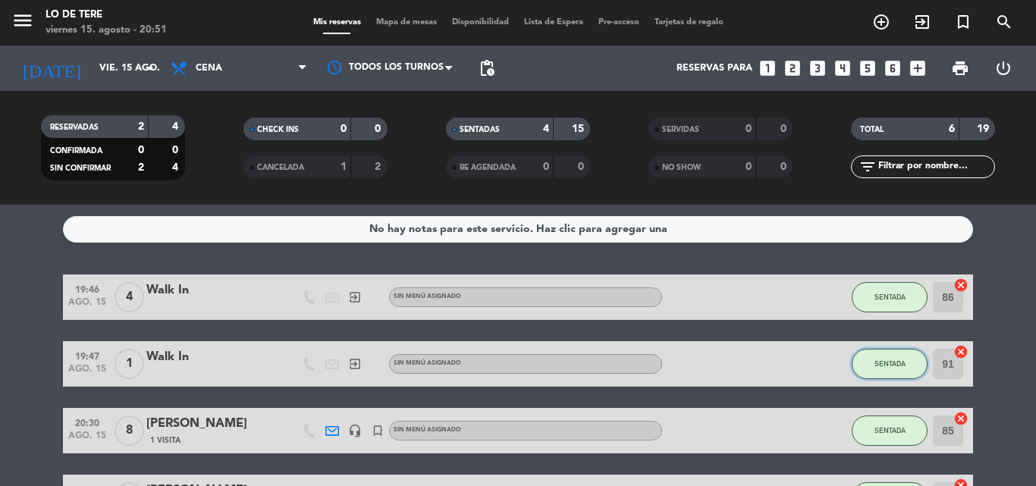
click at [892, 367] on span "SENTADA" at bounding box center [890, 364] width 31 height 8
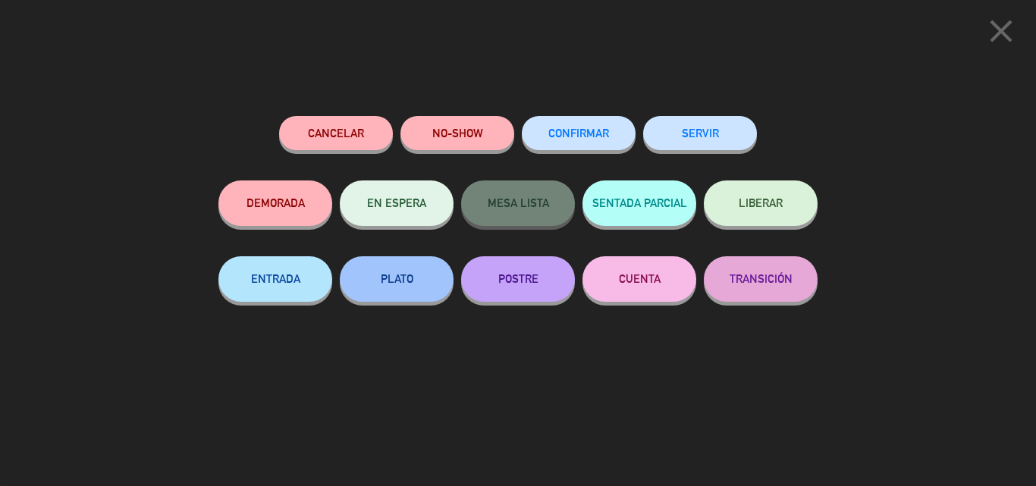
click at [708, 136] on button "SERVIR" at bounding box center [700, 133] width 114 height 34
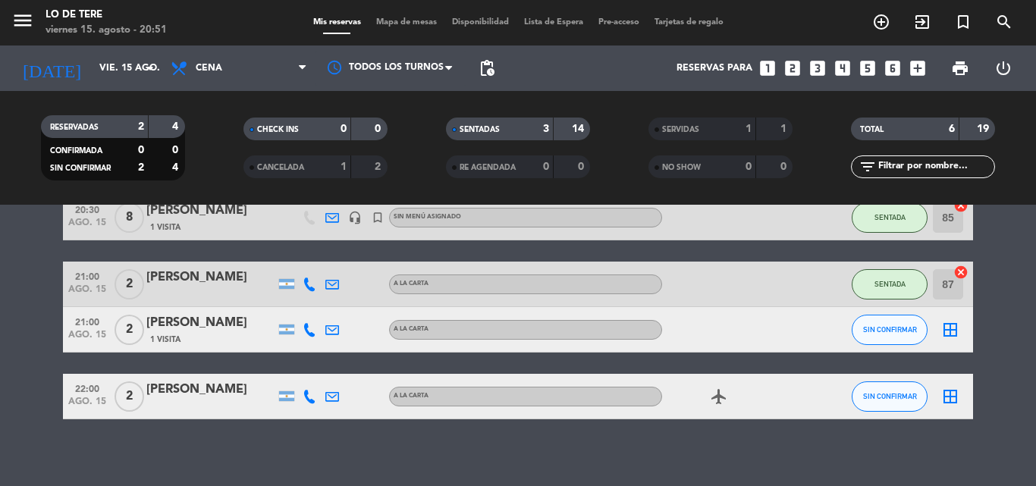
scroll to position [155, 0]
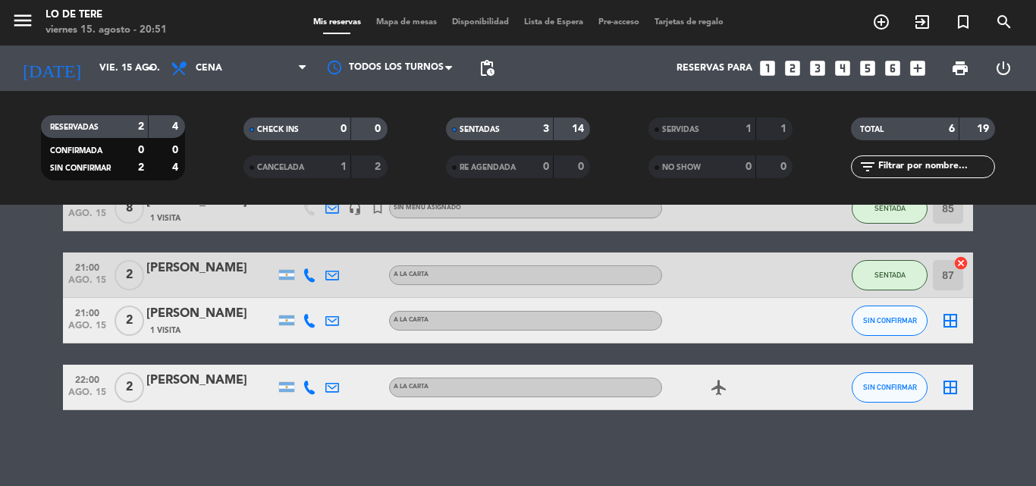
click at [718, 390] on icon "airplanemode_active" at bounding box center [719, 387] width 18 height 18
click at [764, 77] on icon "looks_one" at bounding box center [768, 68] width 20 height 20
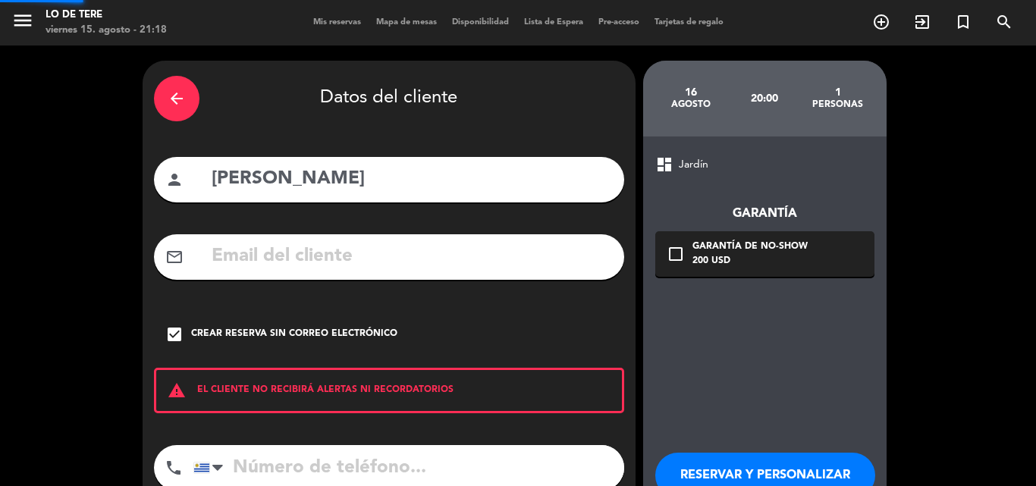
click at [759, 43] on div "menu Lo de [PERSON_NAME][DATE] 15. agosto - 21:18 Mis reservas Mapa de mesas Di…" at bounding box center [518, 23] width 1036 height 46
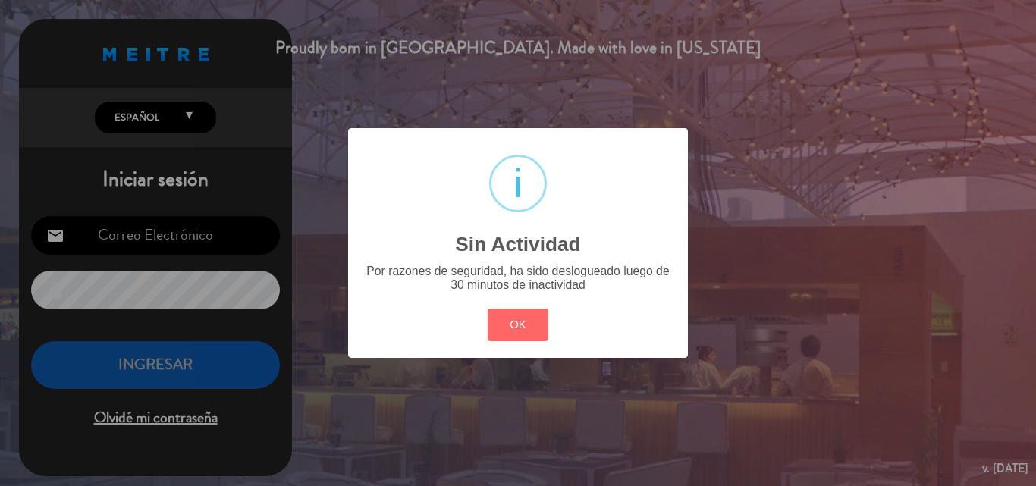
type input "[EMAIL_ADDRESS][DOMAIN_NAME]"
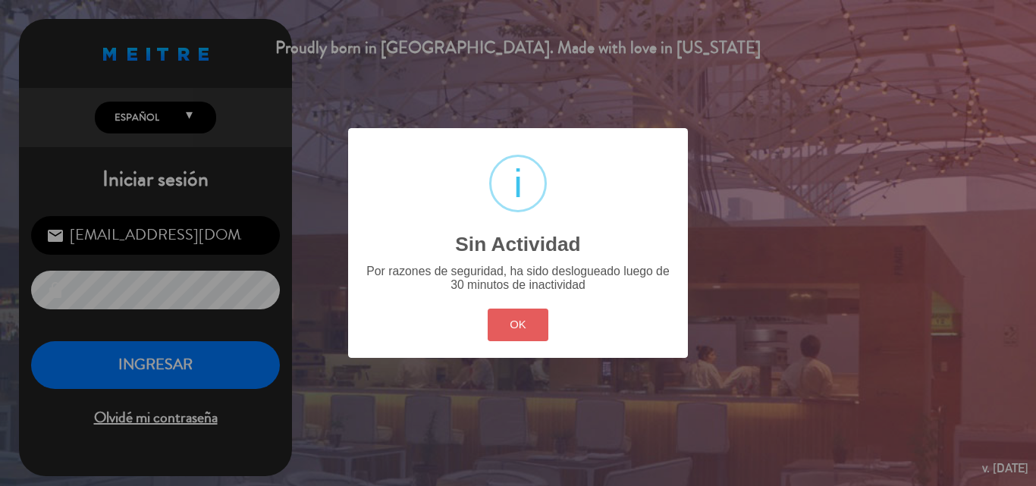
click at [533, 319] on button "OK" at bounding box center [518, 325] width 61 height 33
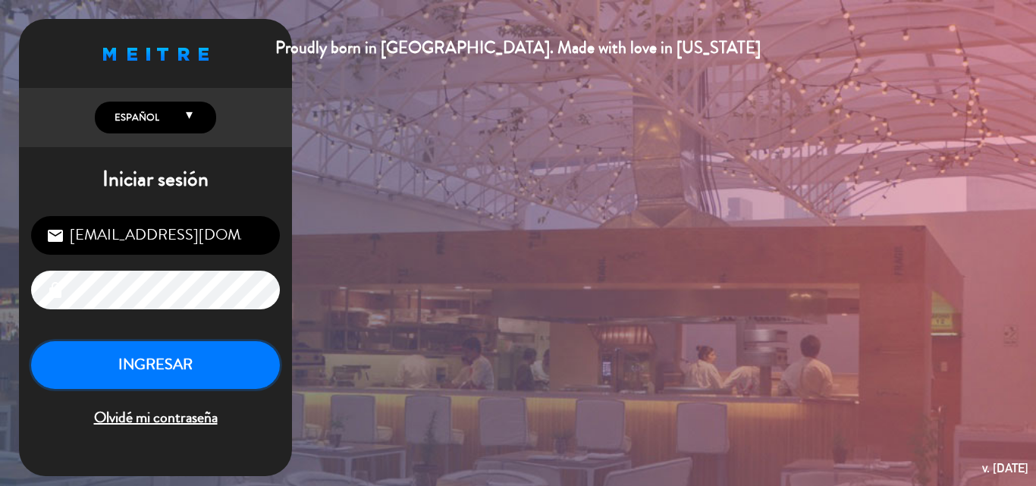
click at [194, 364] on button "INGRESAR" at bounding box center [155, 365] width 249 height 48
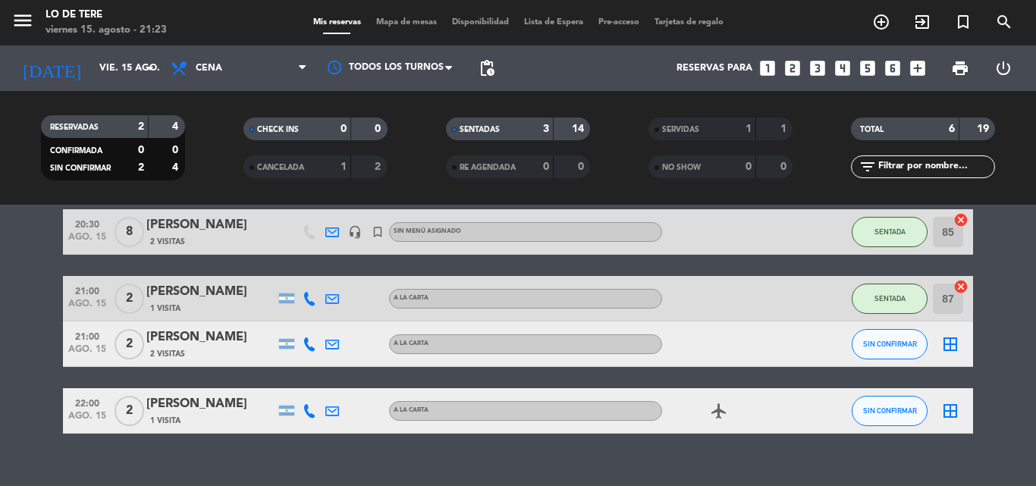
scroll to position [155, 0]
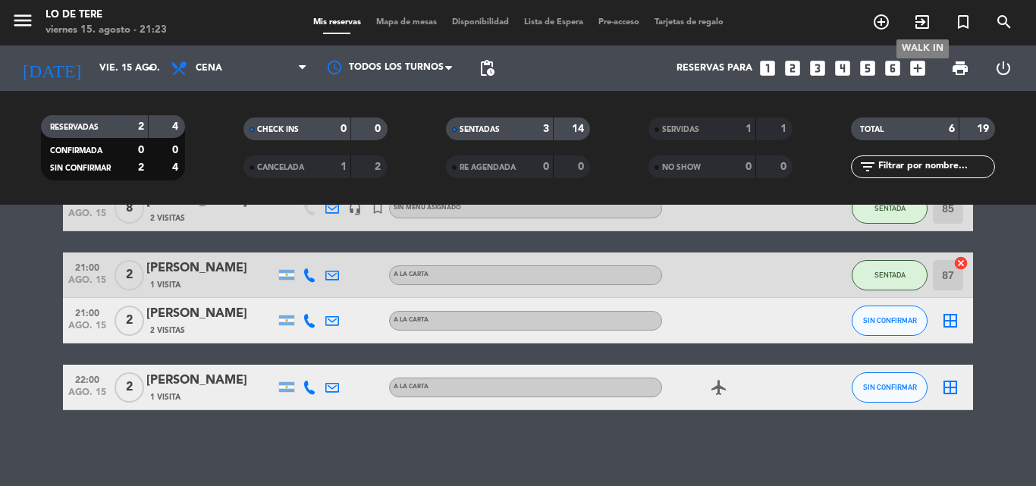
click at [922, 22] on icon "exit_to_app" at bounding box center [922, 22] width 18 height 18
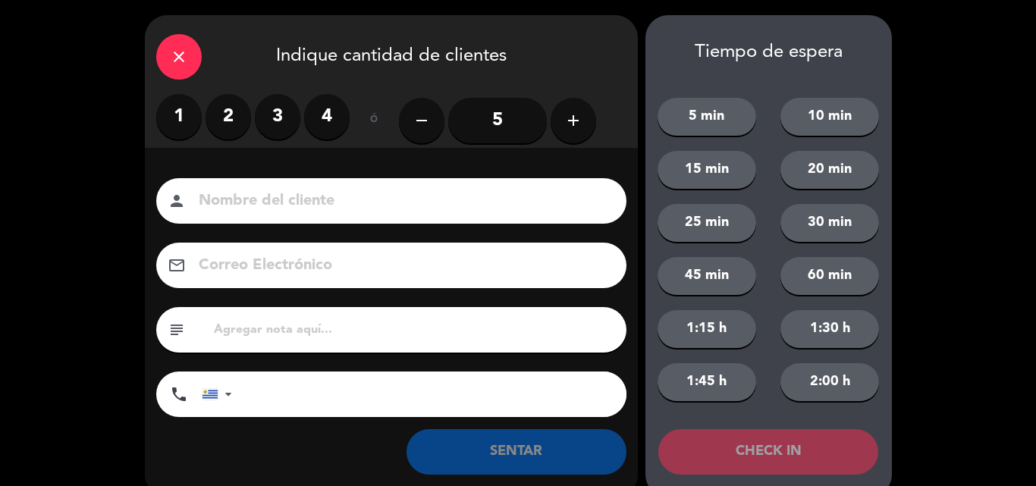
click at [226, 120] on label "2" at bounding box center [229, 117] width 46 height 46
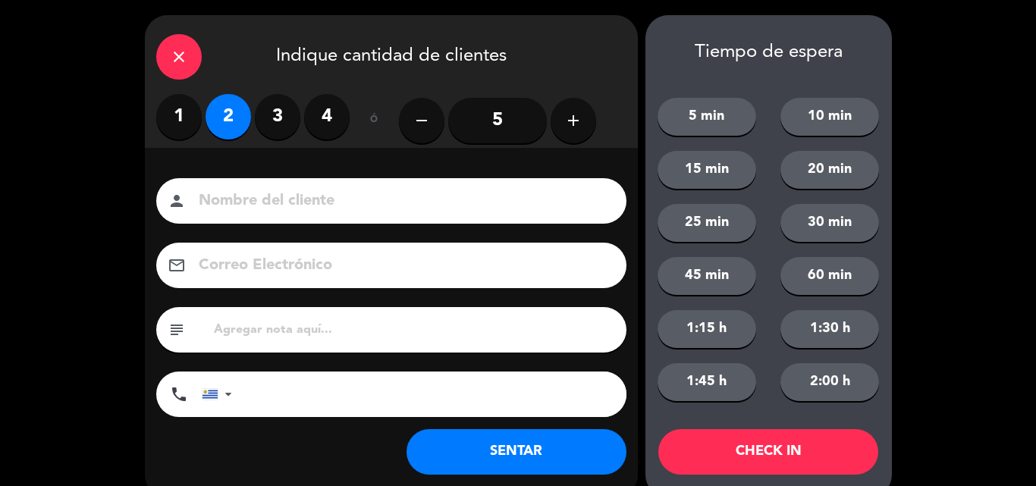
click at [501, 456] on button "SENTAR" at bounding box center [517, 452] width 220 height 46
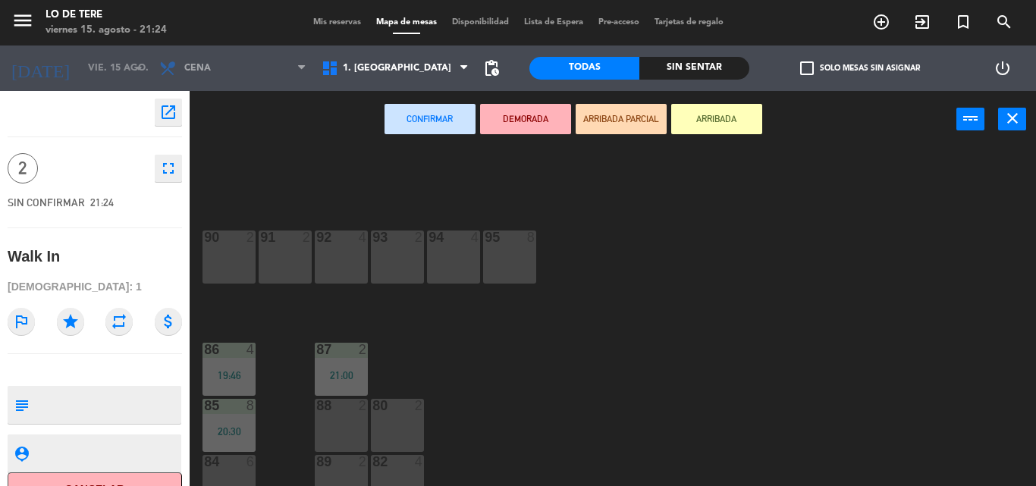
click at [284, 262] on div "91 2" at bounding box center [285, 257] width 53 height 53
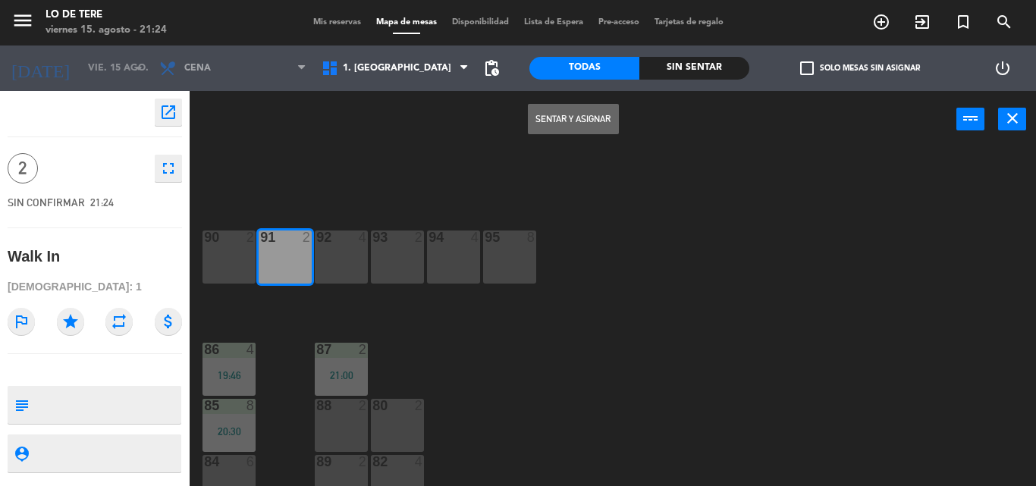
click at [579, 105] on button "Sentar y Asignar" at bounding box center [573, 119] width 91 height 30
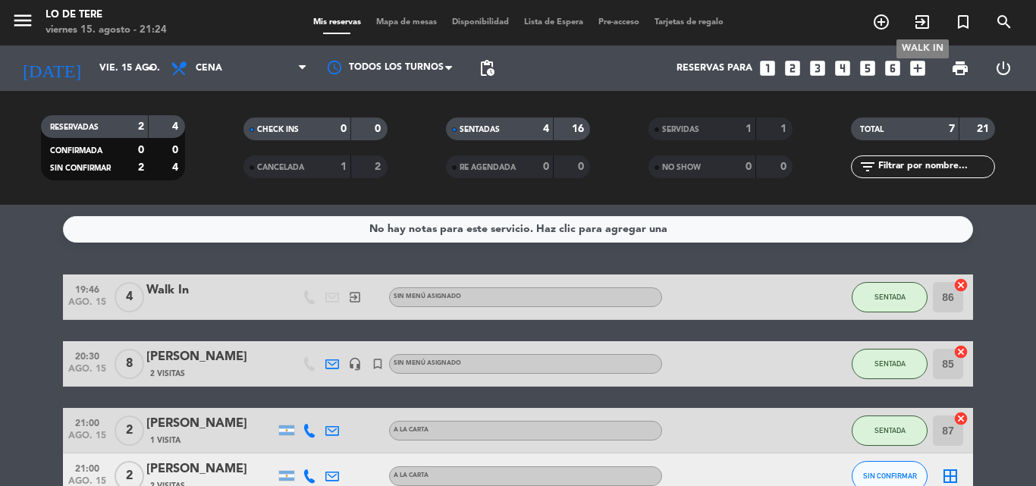
click at [922, 22] on icon "exit_to_app" at bounding box center [922, 22] width 18 height 18
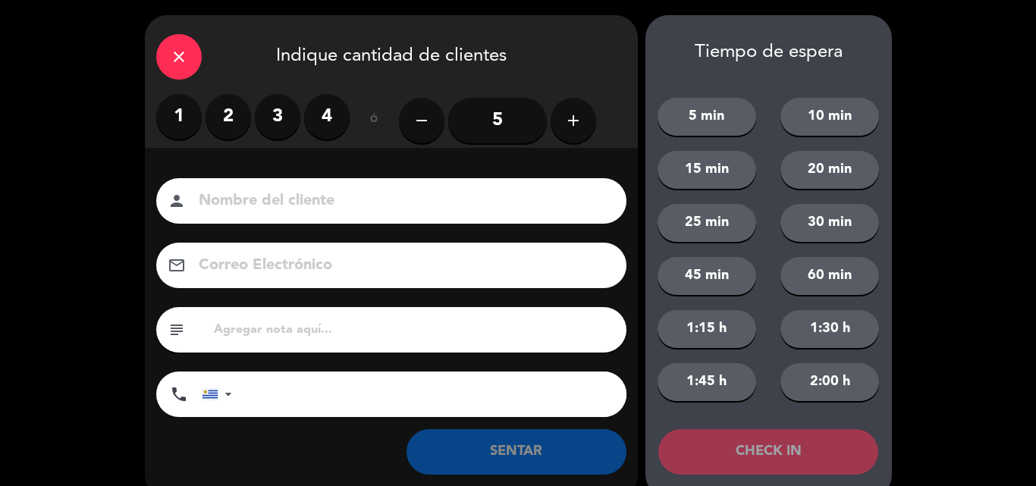
click at [222, 114] on label "2" at bounding box center [229, 117] width 46 height 46
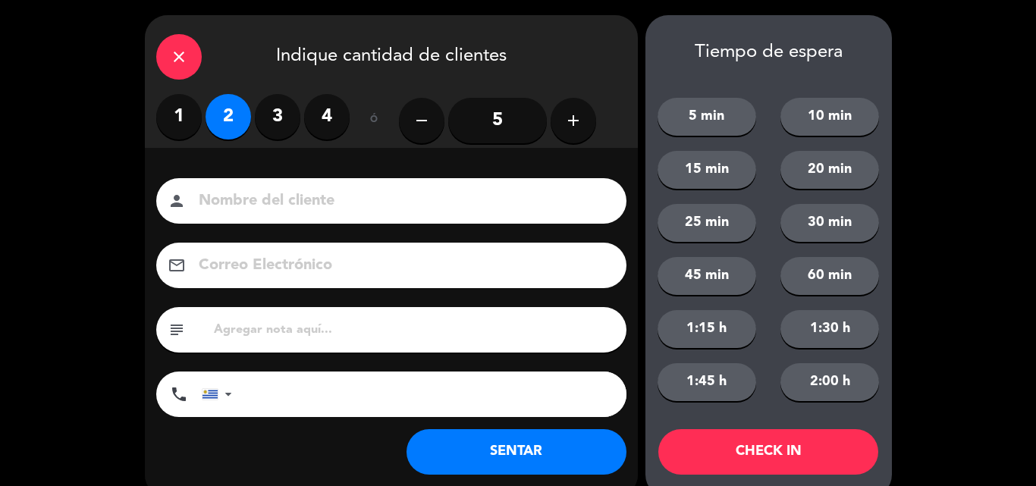
click at [531, 457] on button "SENTAR" at bounding box center [517, 452] width 220 height 46
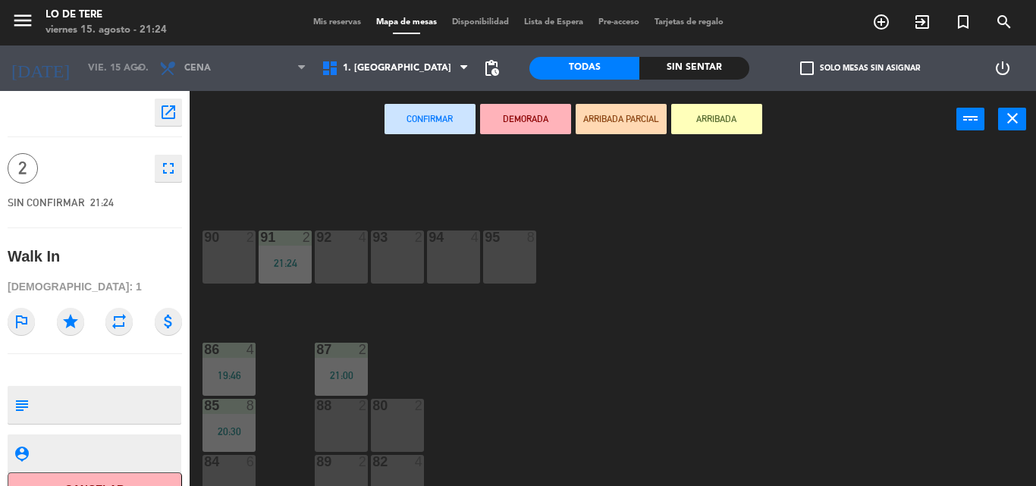
scroll to position [22, 0]
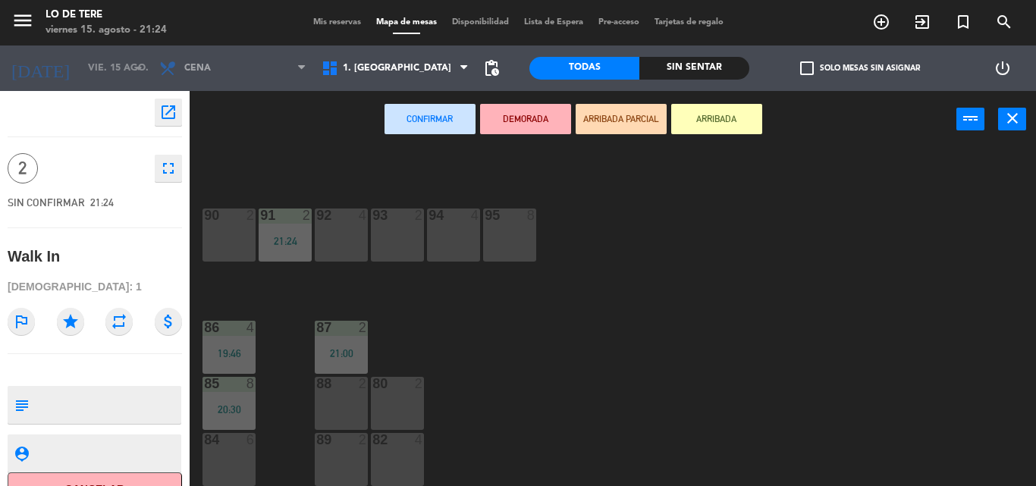
click at [396, 404] on div "80 2" at bounding box center [397, 403] width 53 height 53
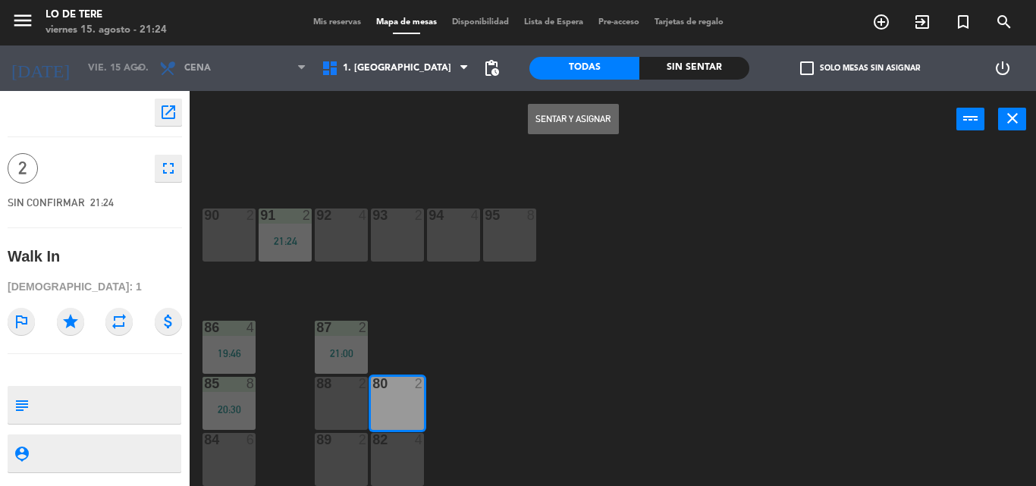
click at [566, 126] on button "Sentar y Asignar" at bounding box center [573, 119] width 91 height 30
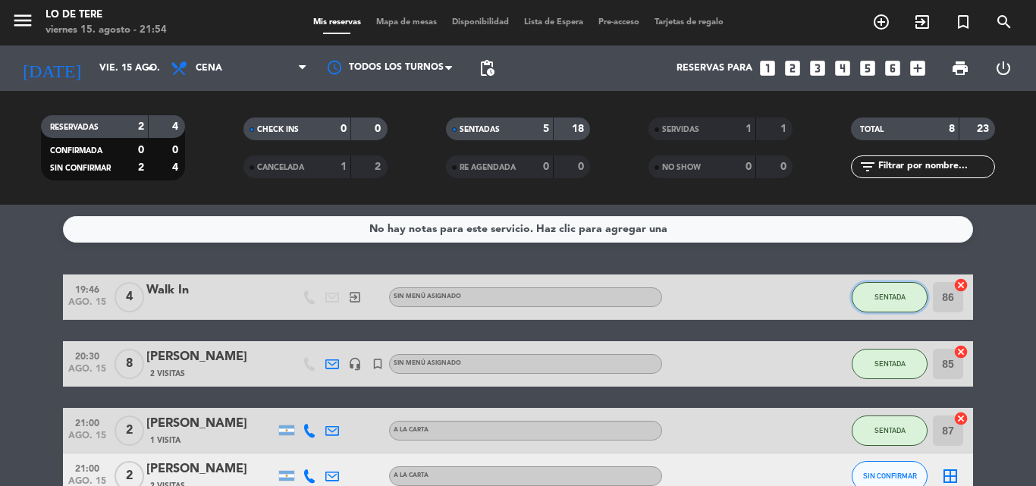
click at [885, 294] on span "SENTADA" at bounding box center [890, 297] width 31 height 8
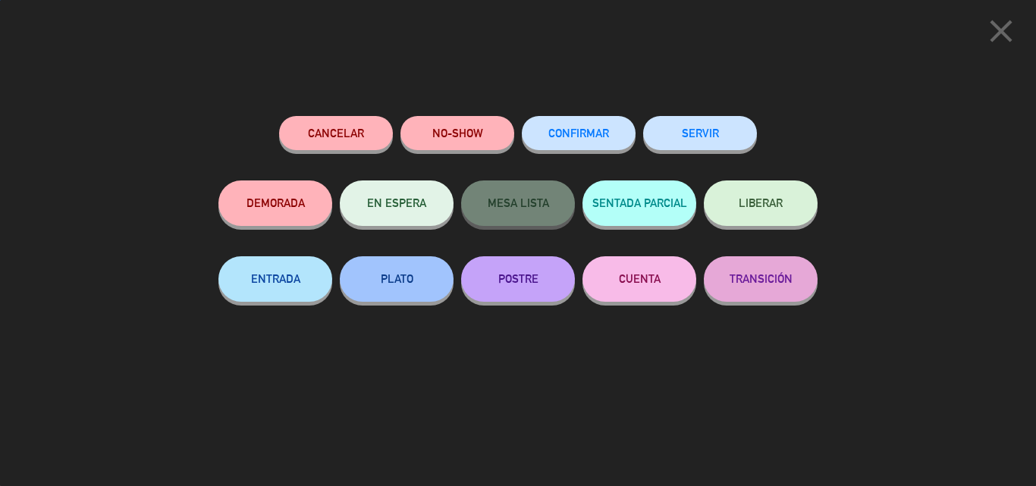
click at [707, 133] on button "SERVIR" at bounding box center [700, 133] width 114 height 34
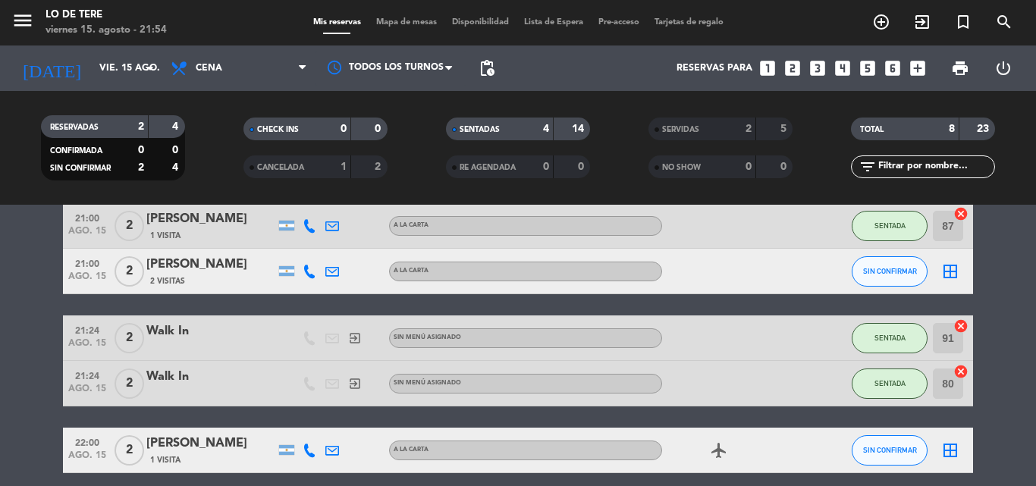
scroll to position [152, 0]
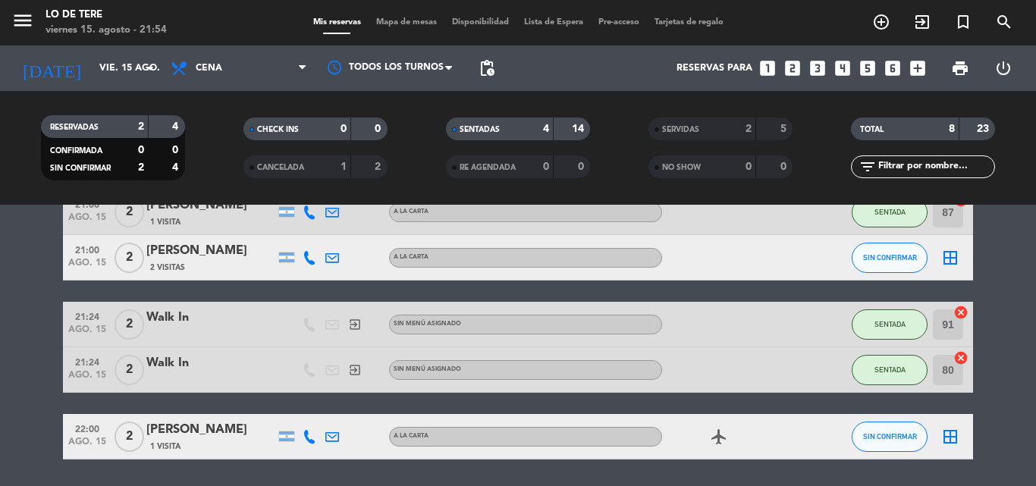
click at [241, 259] on div "[PERSON_NAME]" at bounding box center [210, 251] width 129 height 20
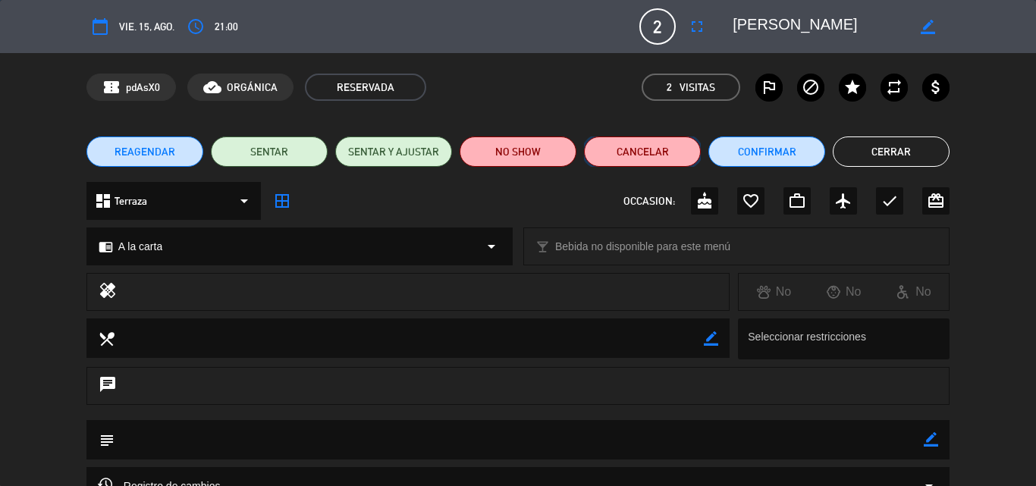
click at [658, 154] on button "Cancelar" at bounding box center [642, 152] width 117 height 30
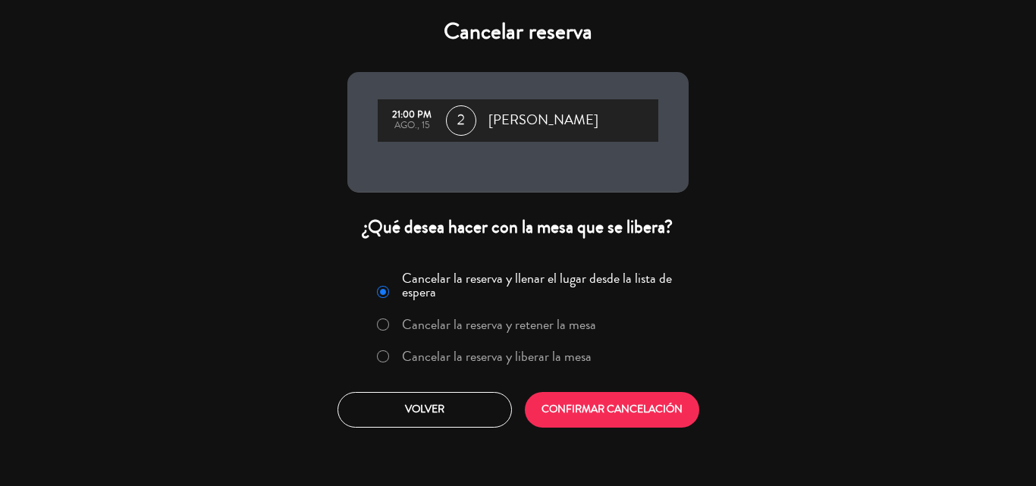
click at [658, 154] on div "21:00 PM ago., 15 2 [PERSON_NAME]" at bounding box center [517, 132] width 341 height 121
click at [605, 413] on button "CONFIRMAR CANCELACIÓN" at bounding box center [612, 410] width 174 height 36
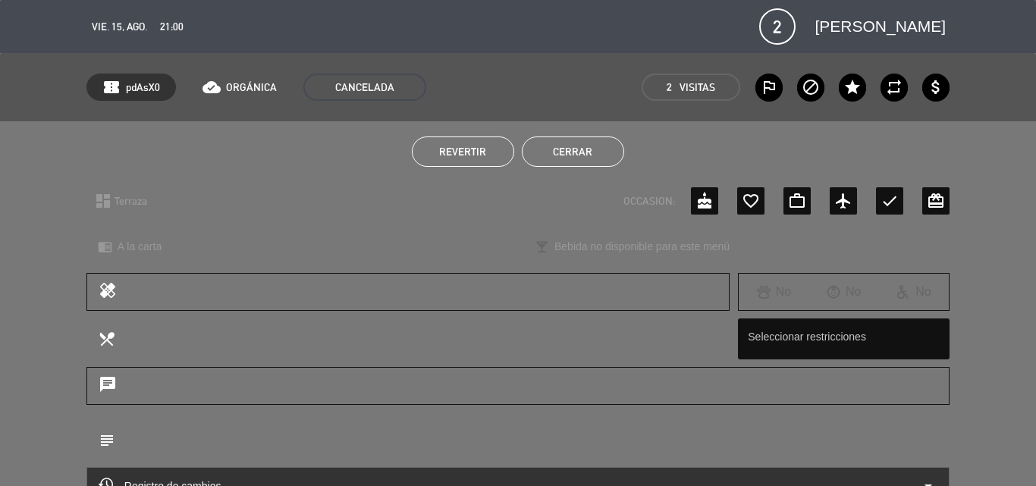
click at [605, 153] on button "Cerrar" at bounding box center [573, 152] width 102 height 30
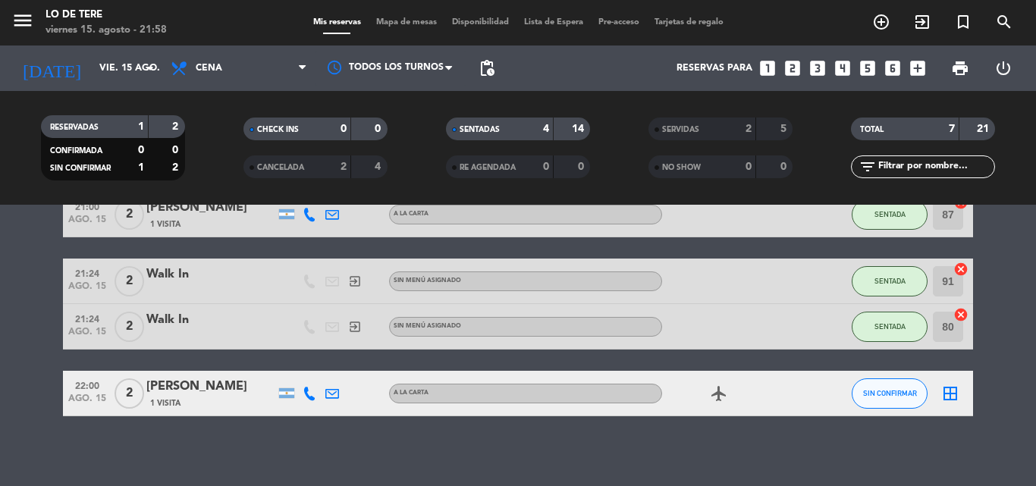
scroll to position [155, 0]
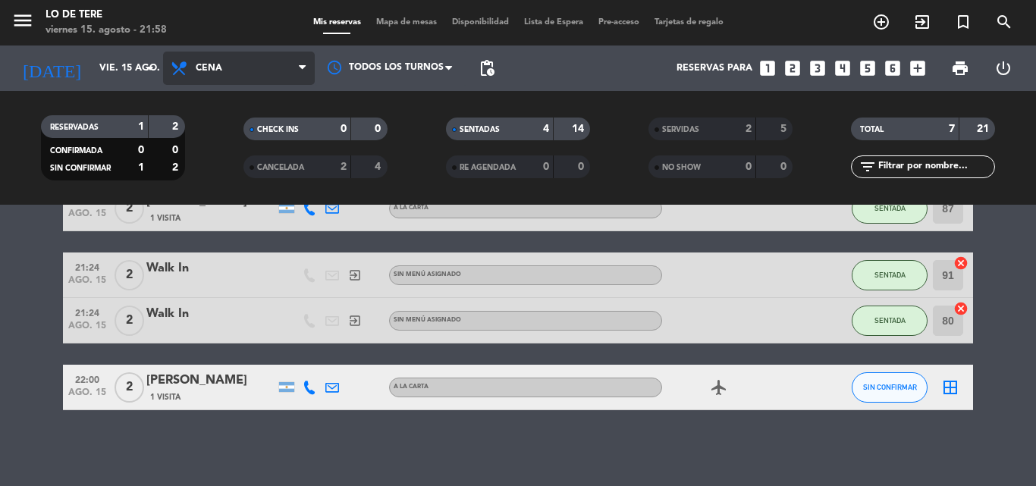
click at [206, 61] on span "Cena" at bounding box center [239, 68] width 152 height 33
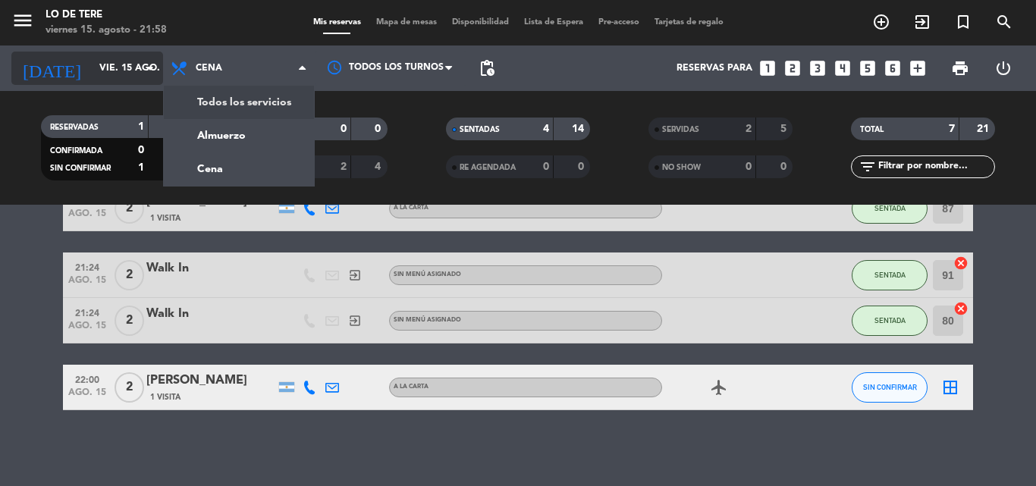
click at [99, 58] on input "vie. 15 ago." at bounding box center [156, 68] width 128 height 26
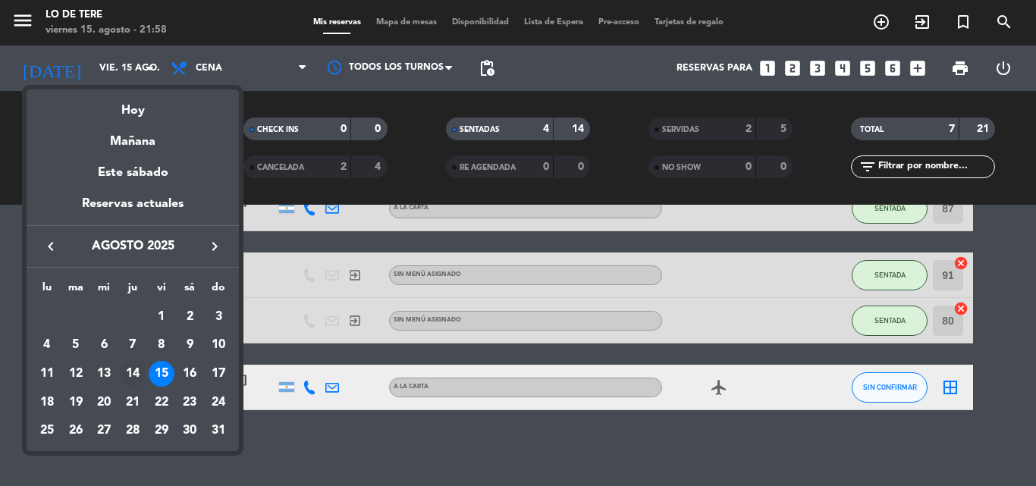
click at [134, 375] on div "14" at bounding box center [133, 374] width 26 height 26
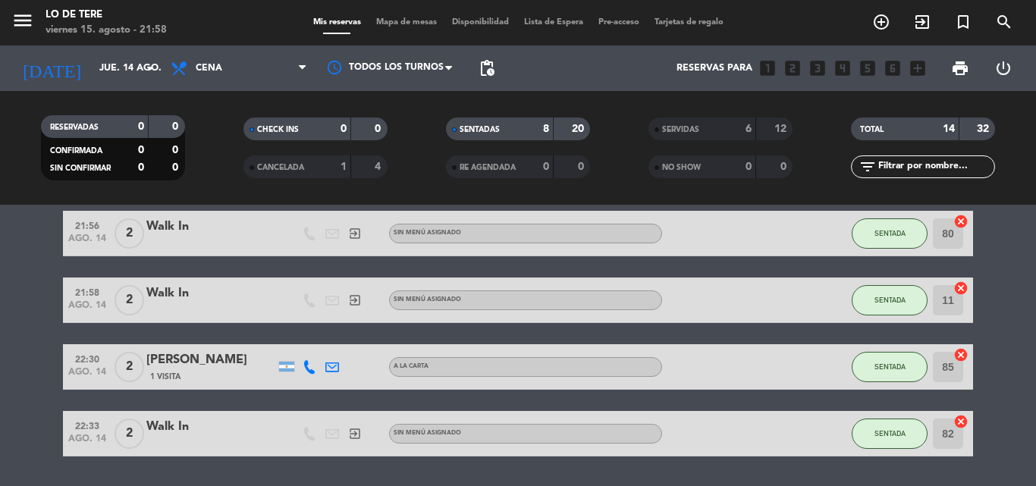
scroll to position [377, 0]
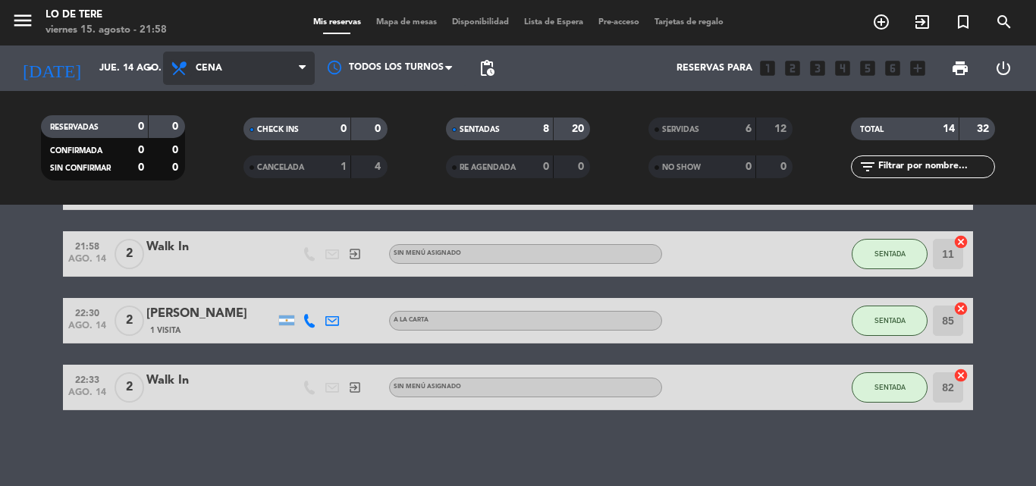
click at [188, 63] on icon at bounding box center [181, 68] width 22 height 18
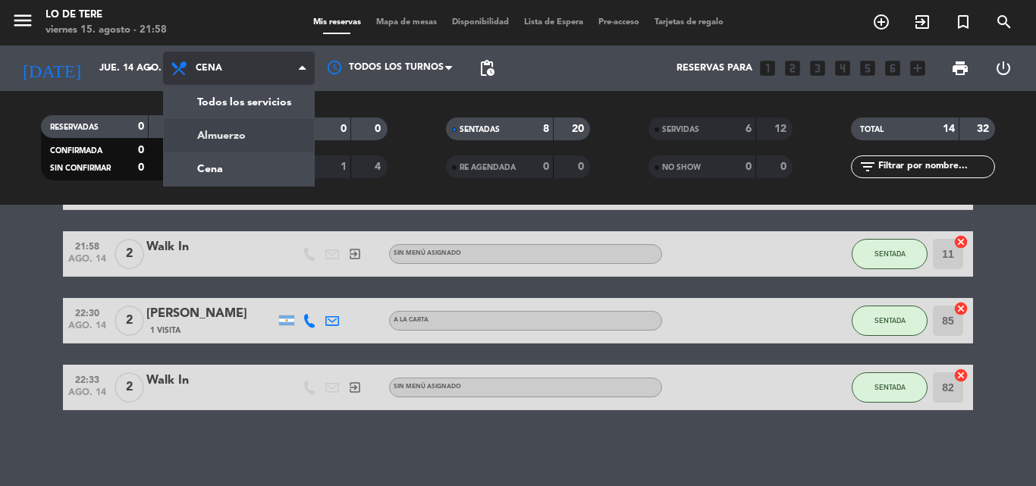
click at [243, 139] on div "menu Lo de [PERSON_NAME][DATE] 15. agosto - 21:58 Mis reservas Mapa de mesas Di…" at bounding box center [518, 102] width 1036 height 205
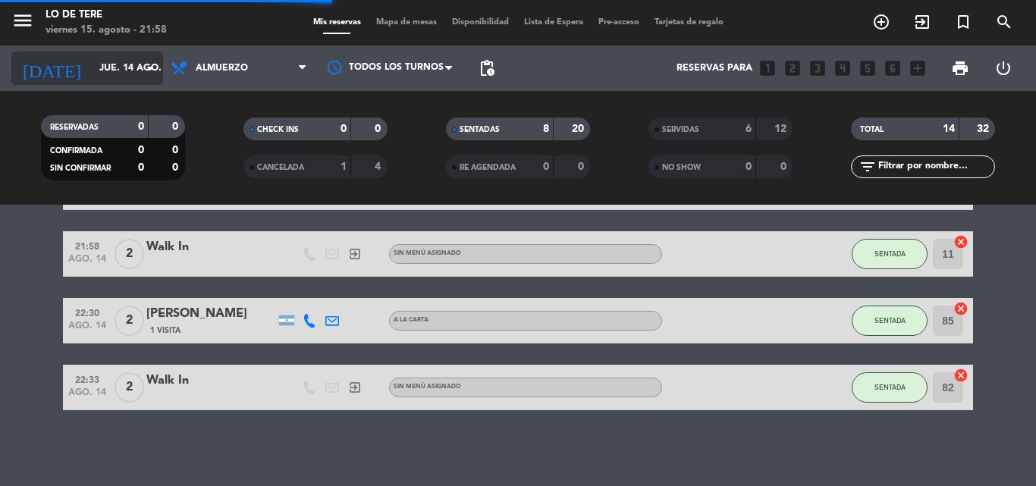
click at [97, 64] on input "jue. 14 ago." at bounding box center [156, 68] width 128 height 26
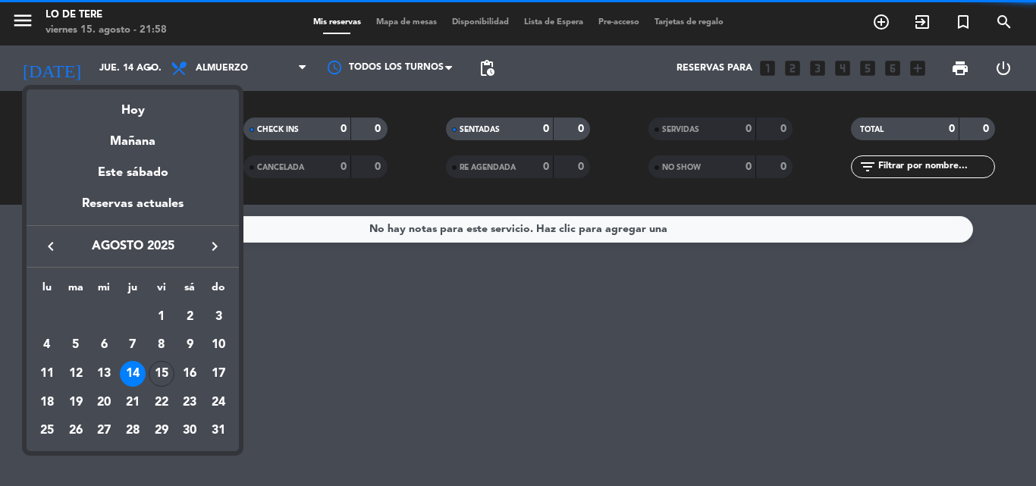
scroll to position [0, 0]
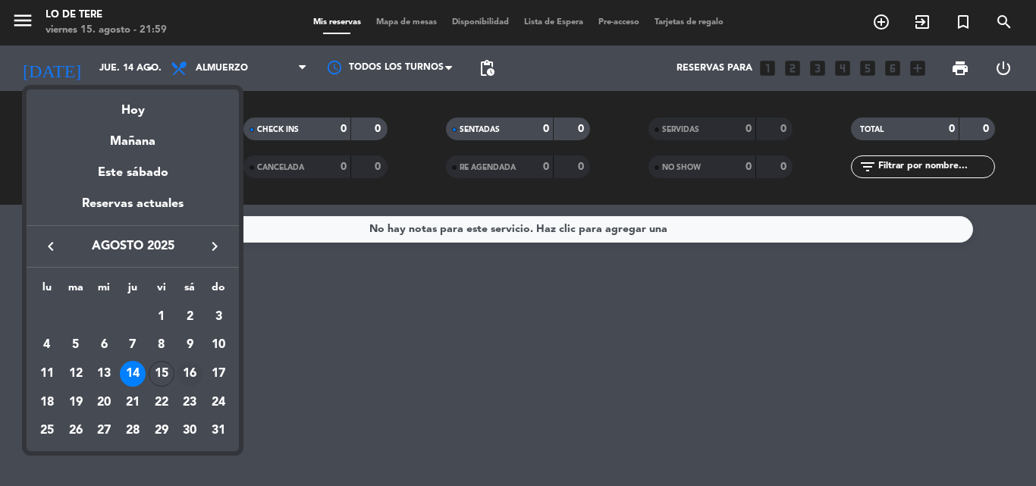
click at [192, 382] on div "16" at bounding box center [190, 374] width 26 height 26
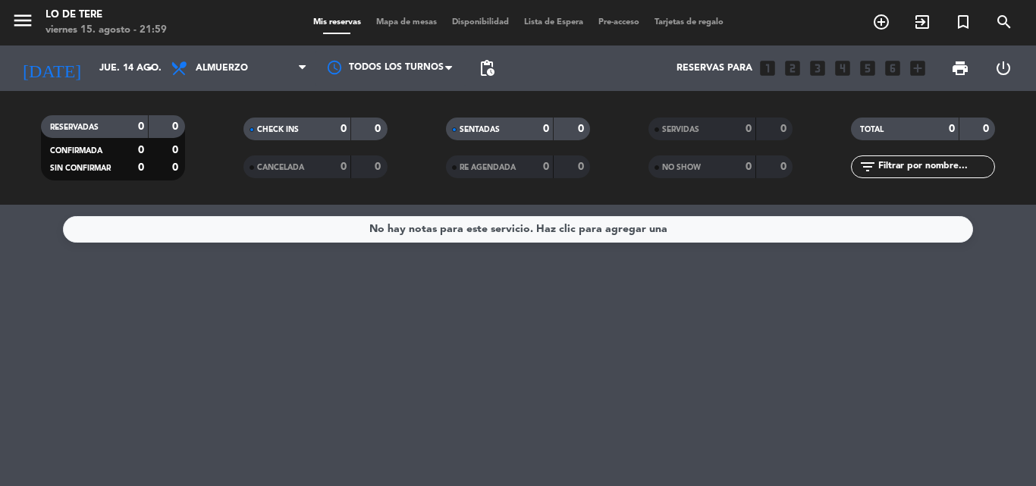
type input "sáb. 16 ago."
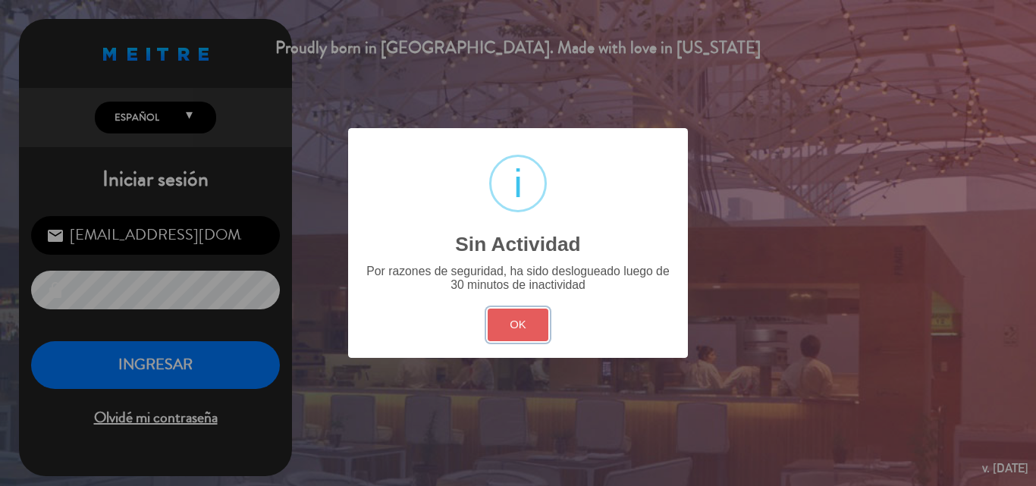
click at [523, 325] on button "OK" at bounding box center [518, 325] width 61 height 33
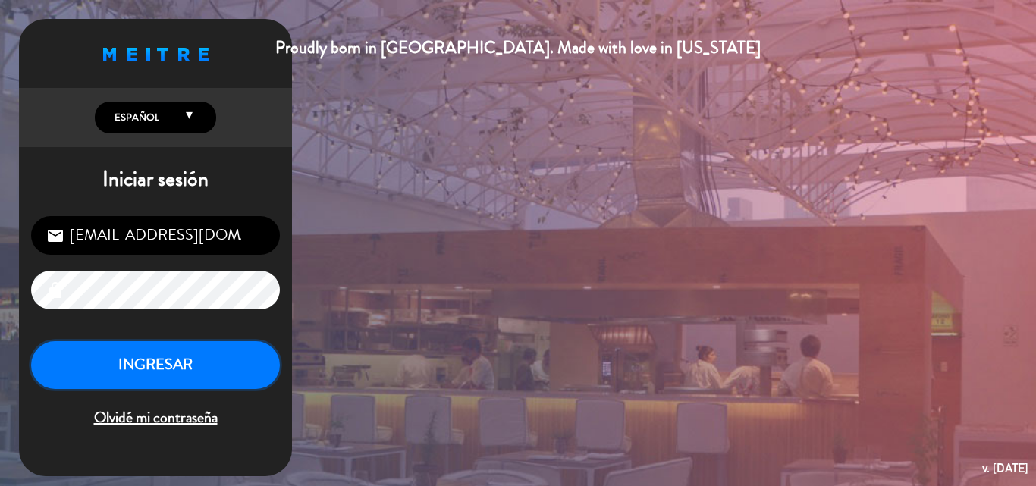
click at [211, 357] on button "INGRESAR" at bounding box center [155, 365] width 249 height 48
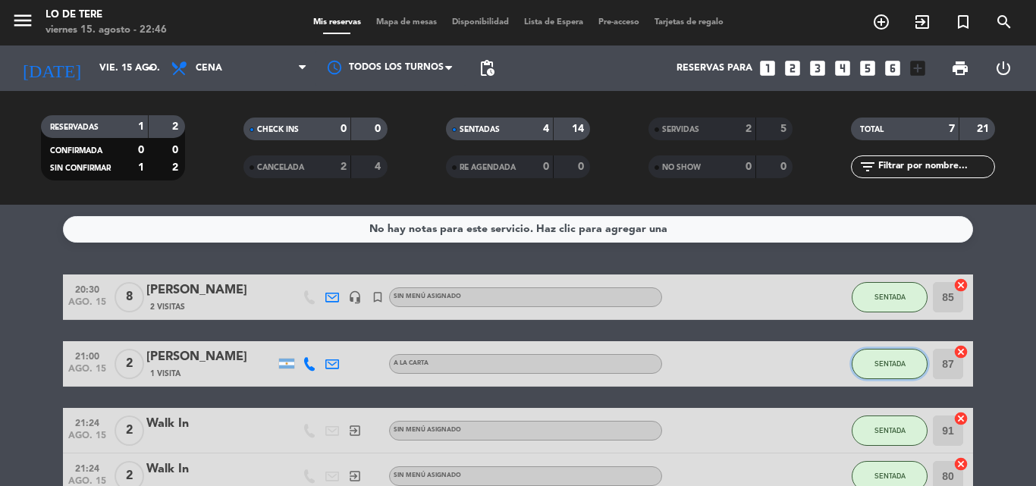
click at [884, 366] on span "SENTADA" at bounding box center [890, 364] width 31 height 8
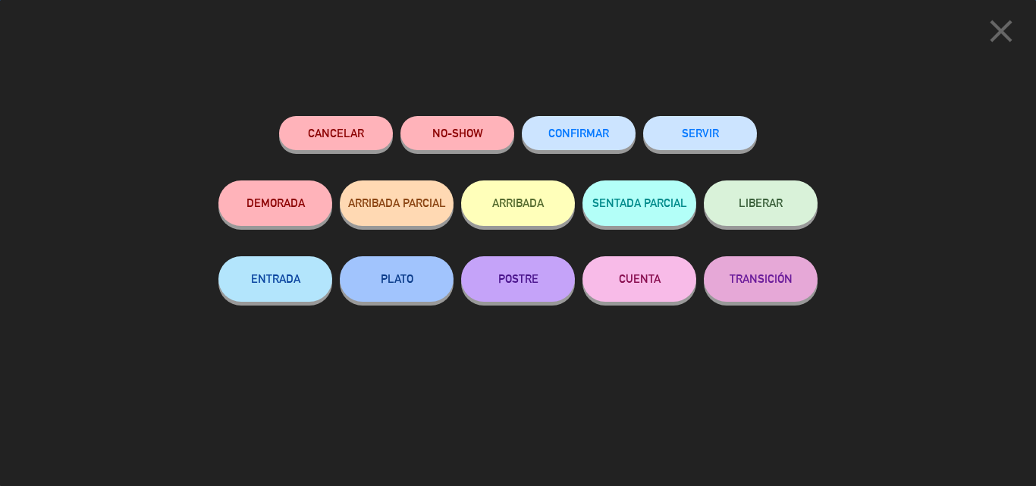
click at [697, 140] on button "SERVIR" at bounding box center [700, 133] width 114 height 34
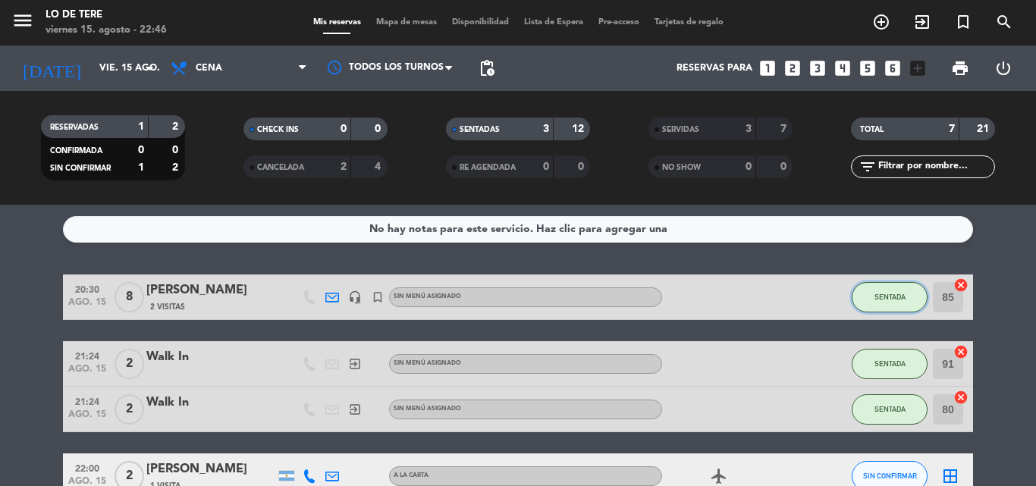
click at [887, 295] on span "SENTADA" at bounding box center [890, 297] width 31 height 8
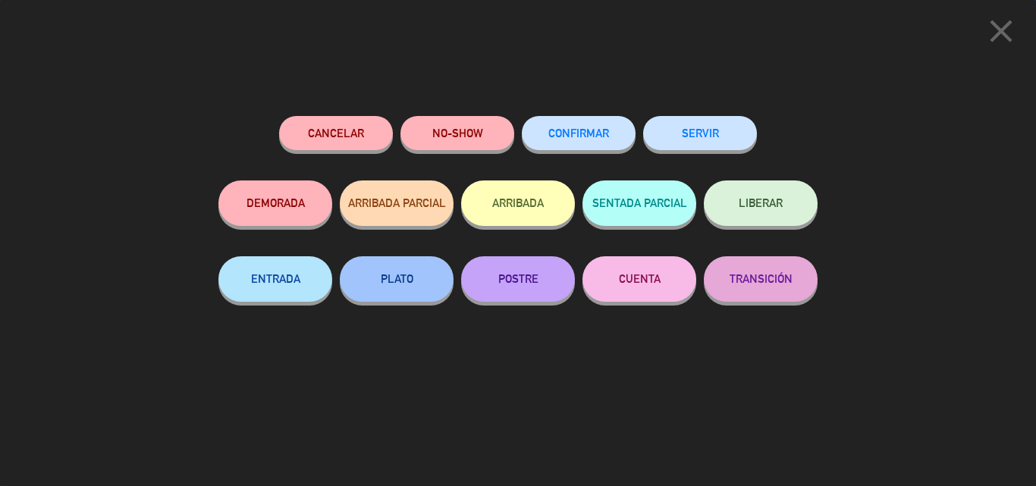
click at [689, 137] on button "SERVIR" at bounding box center [700, 133] width 114 height 34
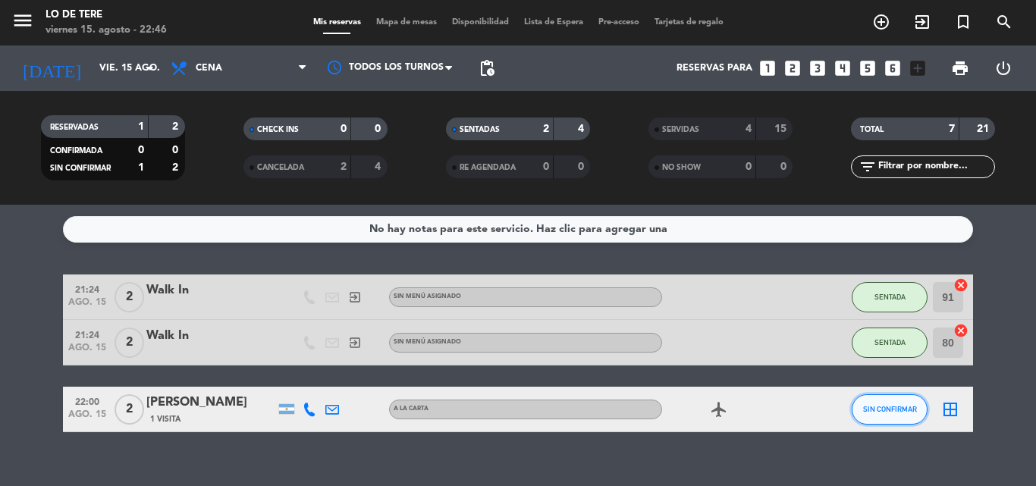
click at [880, 408] on span "SIN CONFIRMAR" at bounding box center [890, 409] width 54 height 8
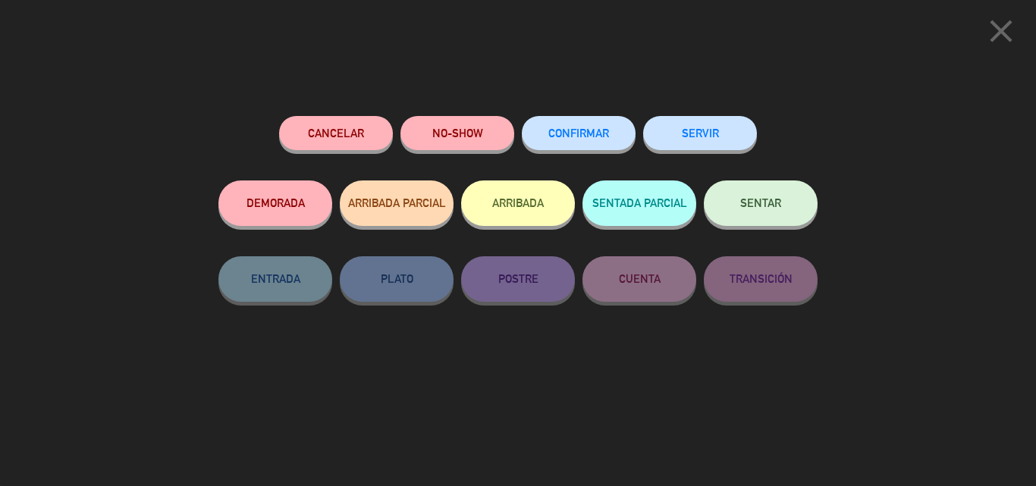
click at [755, 210] on button "SENTAR" at bounding box center [761, 204] width 114 height 46
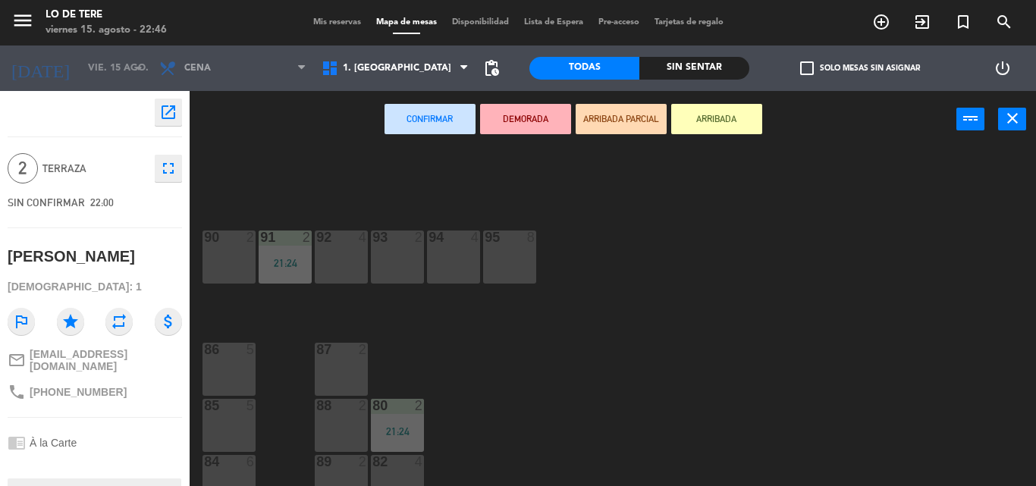
click at [393, 463] on div at bounding box center [397, 462] width 25 height 14
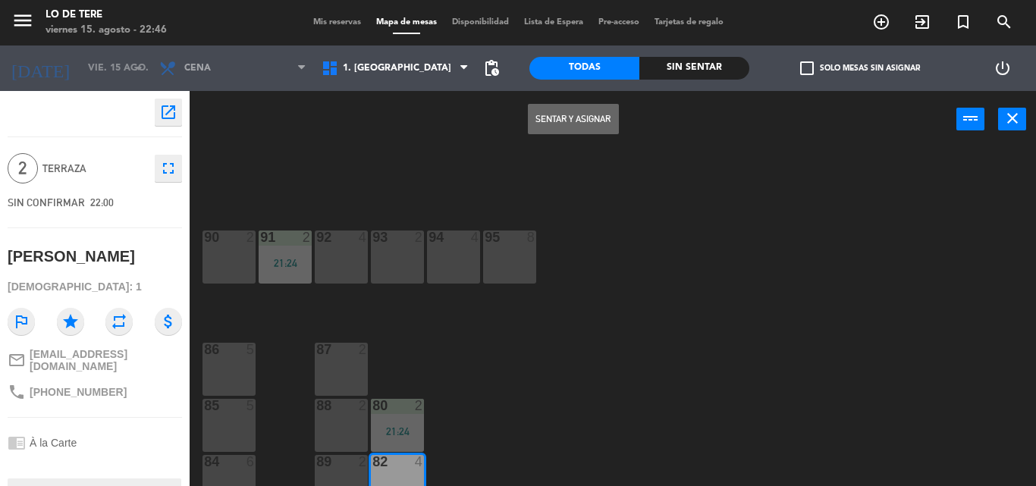
click at [576, 121] on button "Sentar y Asignar" at bounding box center [573, 119] width 91 height 30
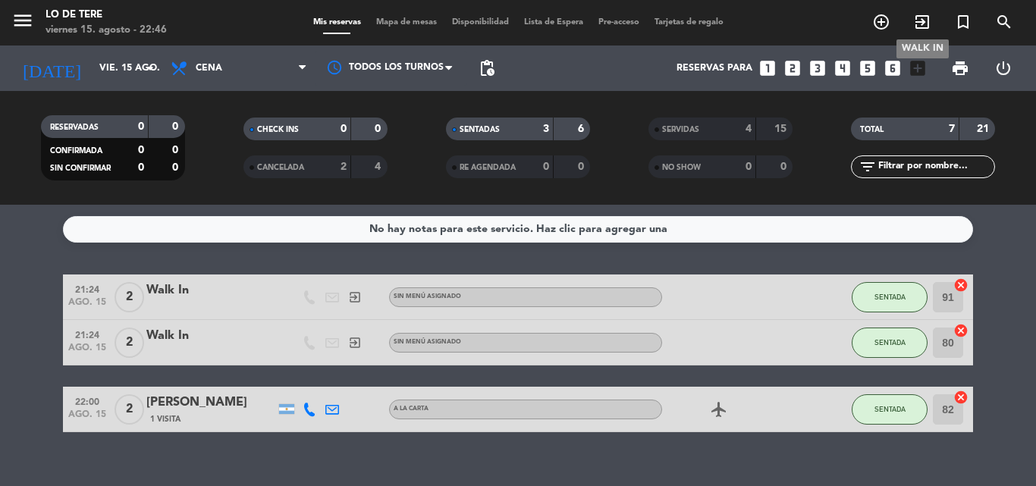
click at [919, 20] on icon "exit_to_app" at bounding box center [922, 22] width 18 height 18
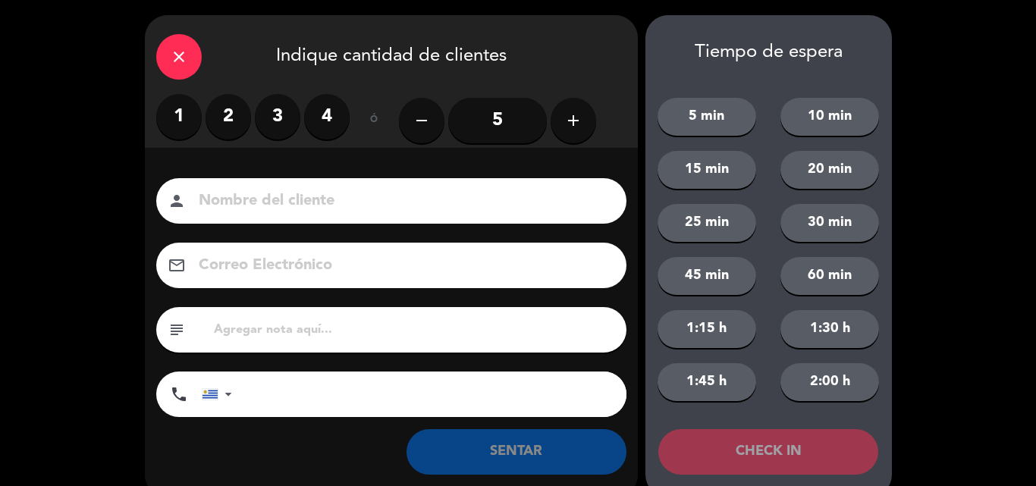
click at [219, 112] on label "2" at bounding box center [229, 117] width 46 height 46
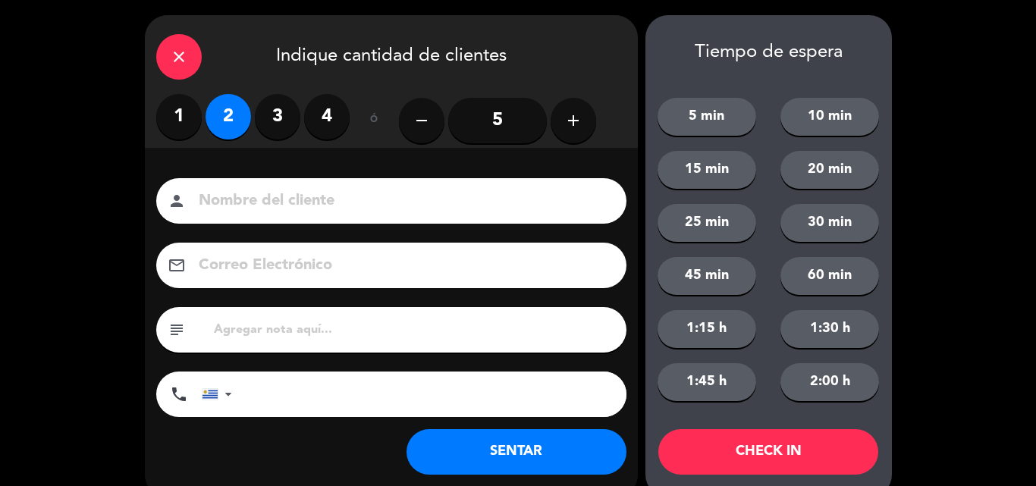
click at [495, 454] on button "SENTAR" at bounding box center [517, 452] width 220 height 46
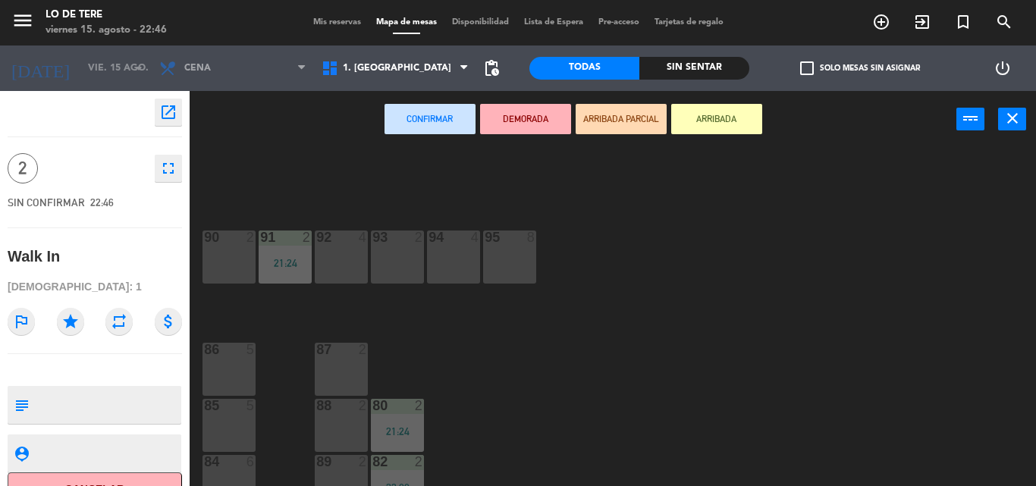
drag, startPoint x: 228, startPoint y: 482, endPoint x: 246, endPoint y: 429, distance: 56.1
click at [228, 479] on div "84 6" at bounding box center [229, 481] width 53 height 53
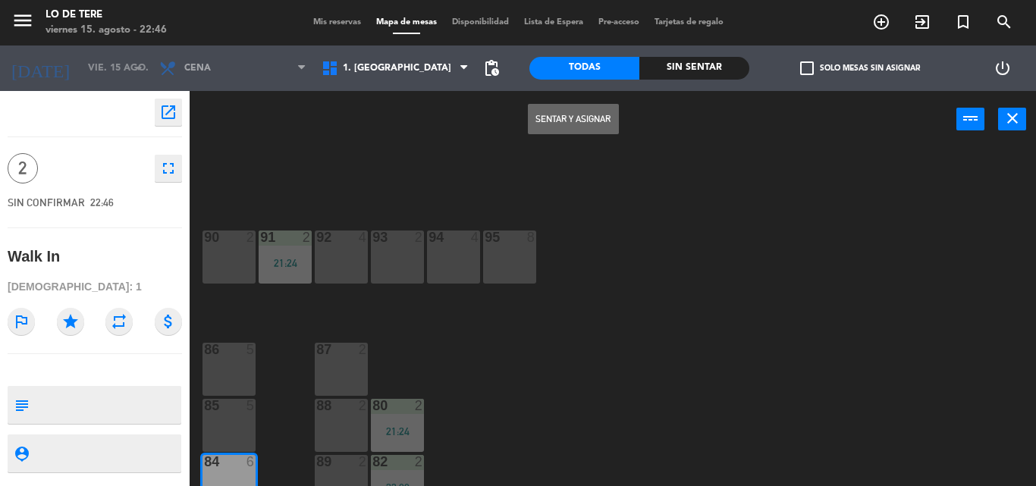
click at [568, 121] on button "Sentar y Asignar" at bounding box center [573, 119] width 91 height 30
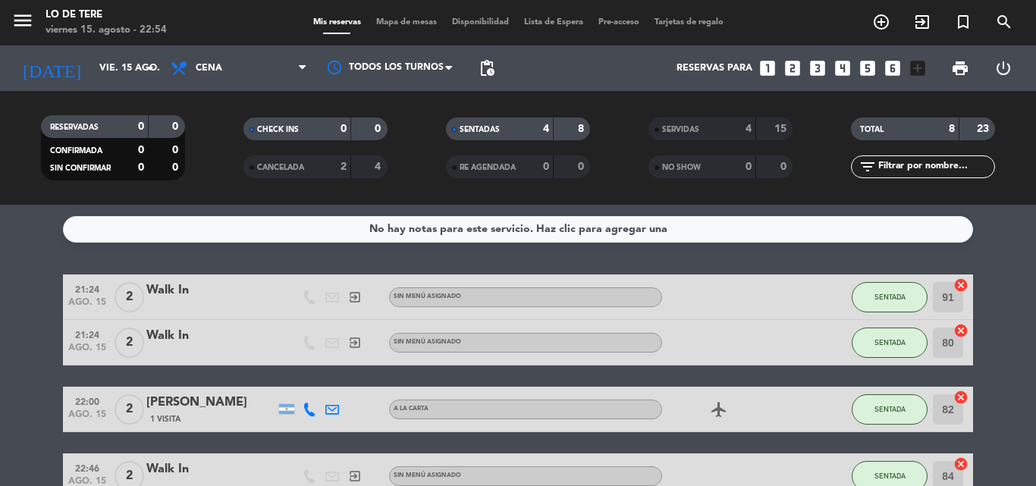
scroll to position [89, 0]
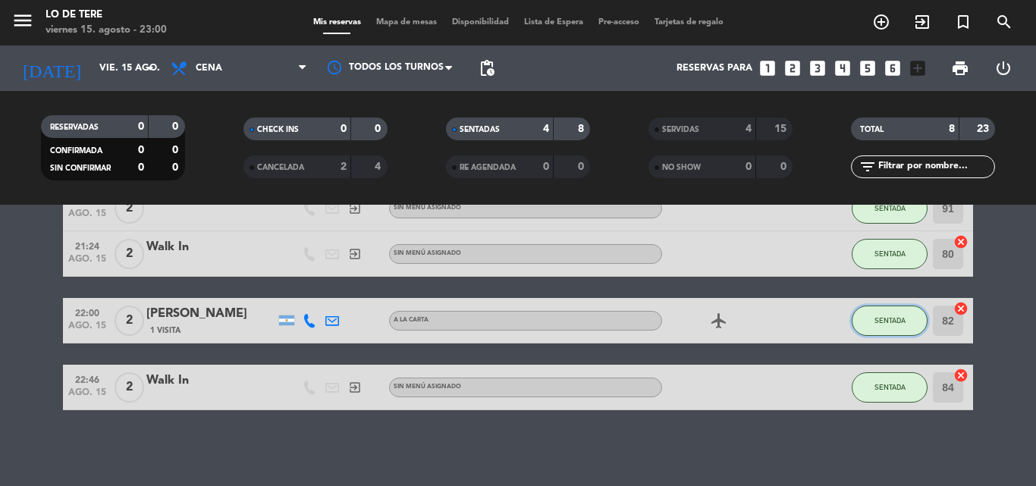
click at [886, 316] on span "SENTADA" at bounding box center [890, 320] width 31 height 8
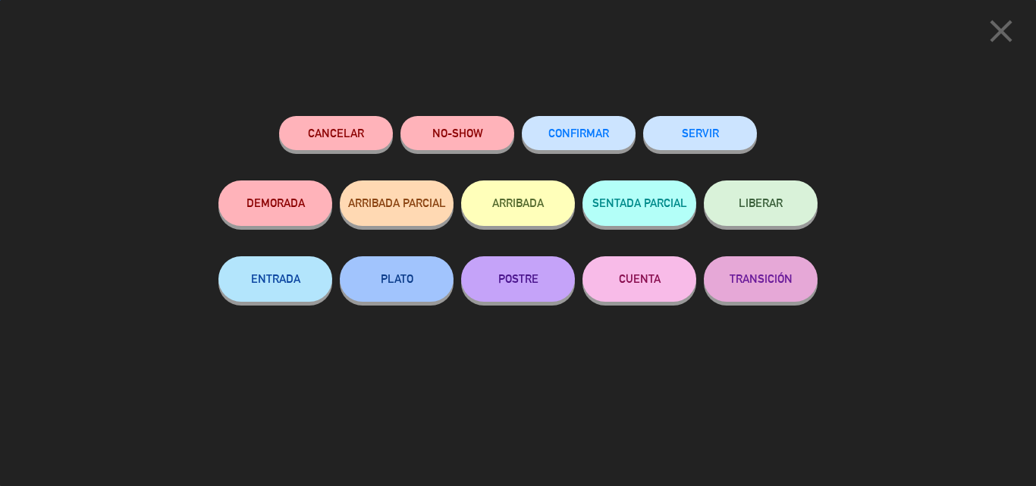
click at [706, 132] on button "SERVIR" at bounding box center [700, 133] width 114 height 34
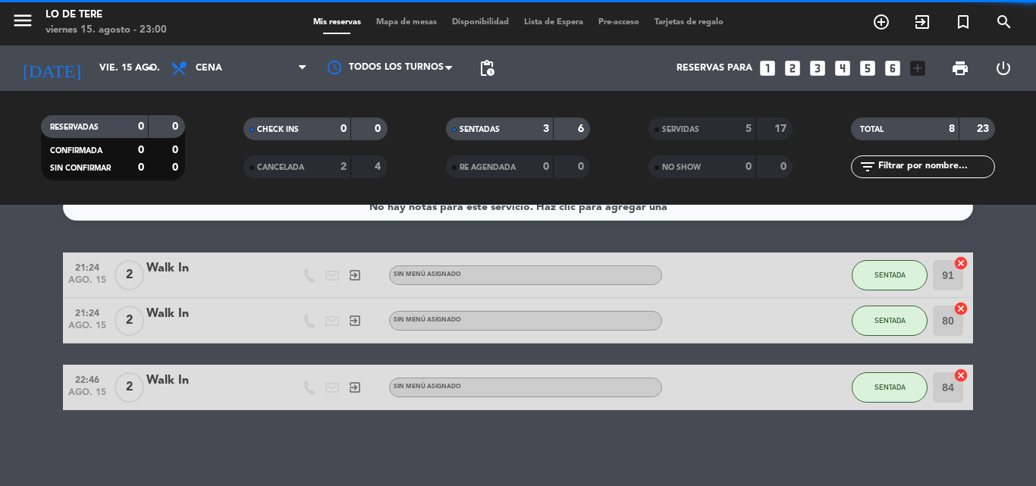
scroll to position [22, 0]
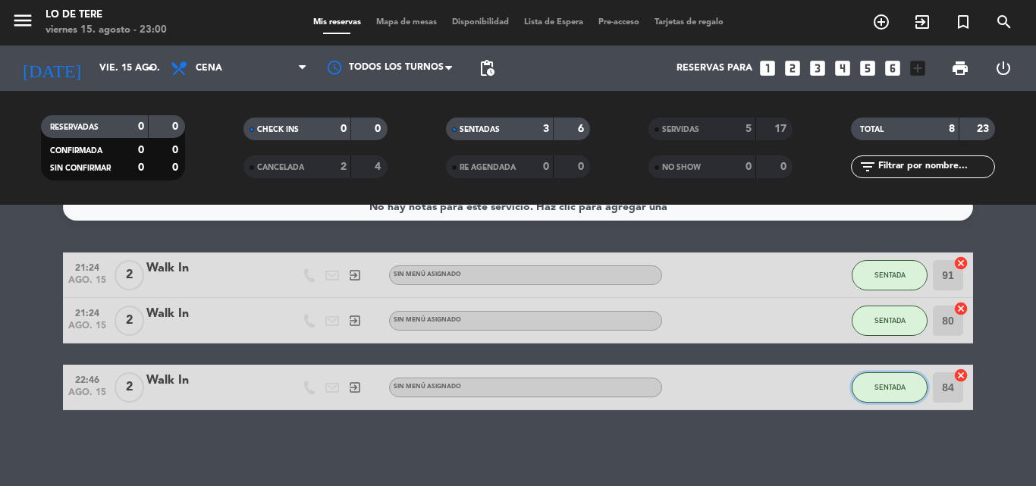
click at [891, 383] on span "SENTADA" at bounding box center [890, 387] width 31 height 8
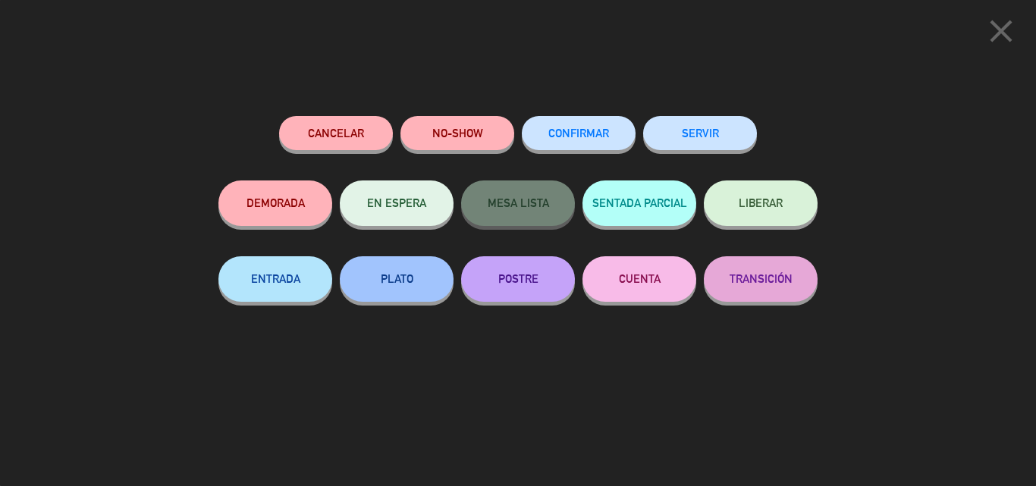
click at [723, 127] on button "SERVIR" at bounding box center [700, 133] width 114 height 34
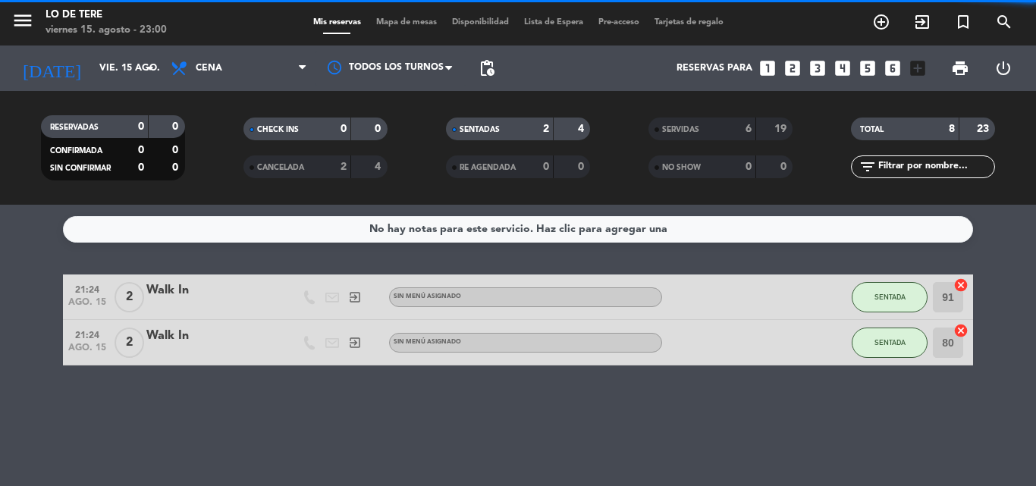
scroll to position [0, 0]
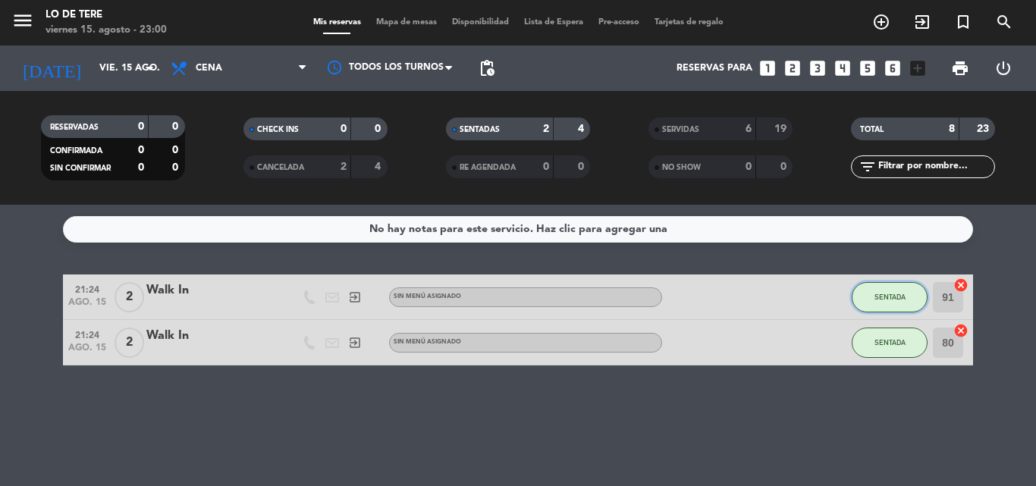
click at [895, 295] on span "SENTADA" at bounding box center [890, 297] width 31 height 8
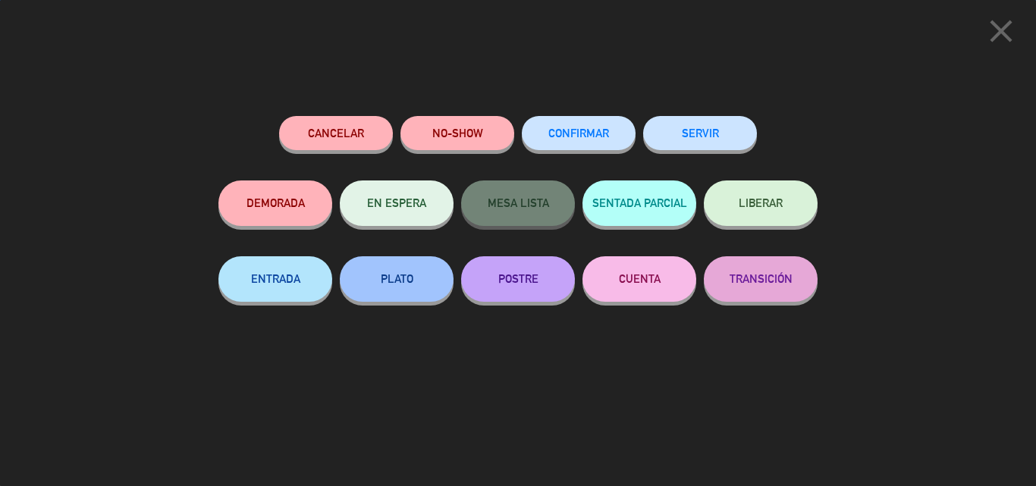
click at [698, 136] on button "SERVIR" at bounding box center [700, 133] width 114 height 34
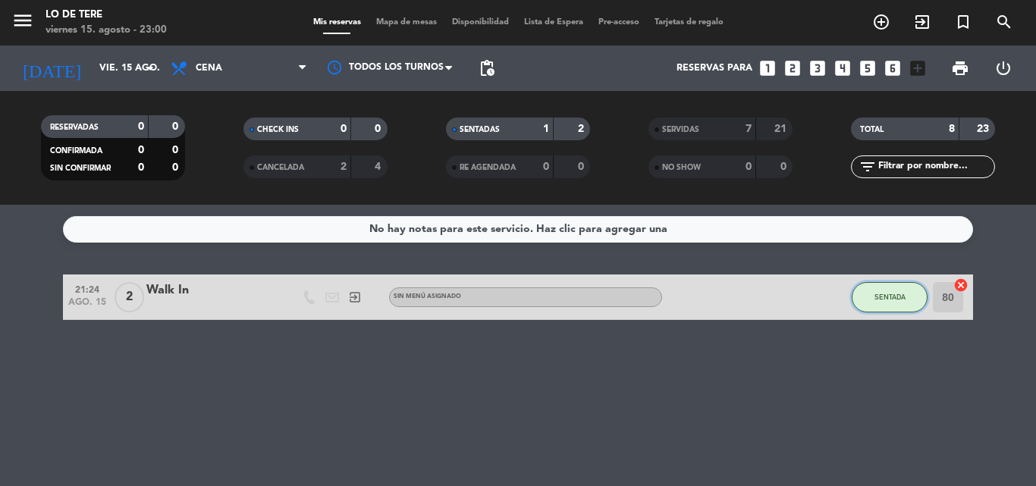
click at [893, 294] on span "SENTADA" at bounding box center [890, 297] width 31 height 8
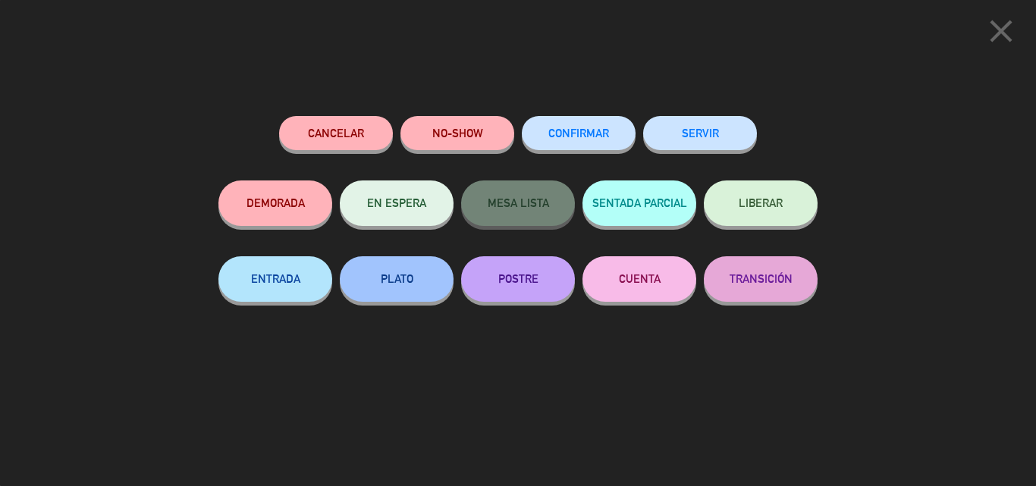
click at [699, 125] on button "SERVIR" at bounding box center [700, 133] width 114 height 34
